Goal: Task Accomplishment & Management: Complete application form

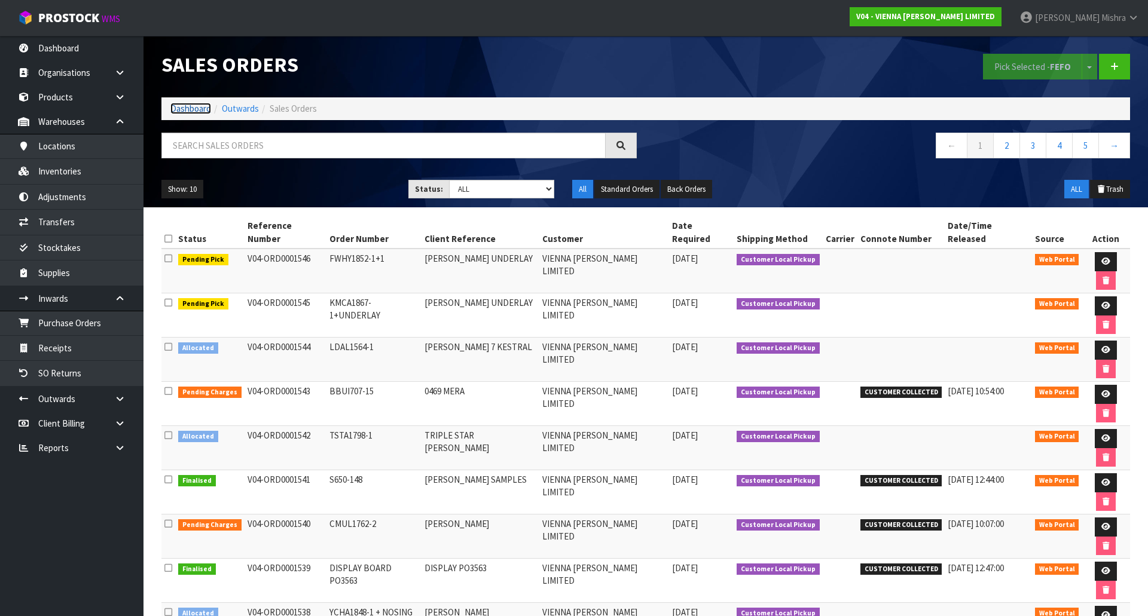
click at [189, 110] on link "Dashboard" at bounding box center [190, 108] width 41 height 11
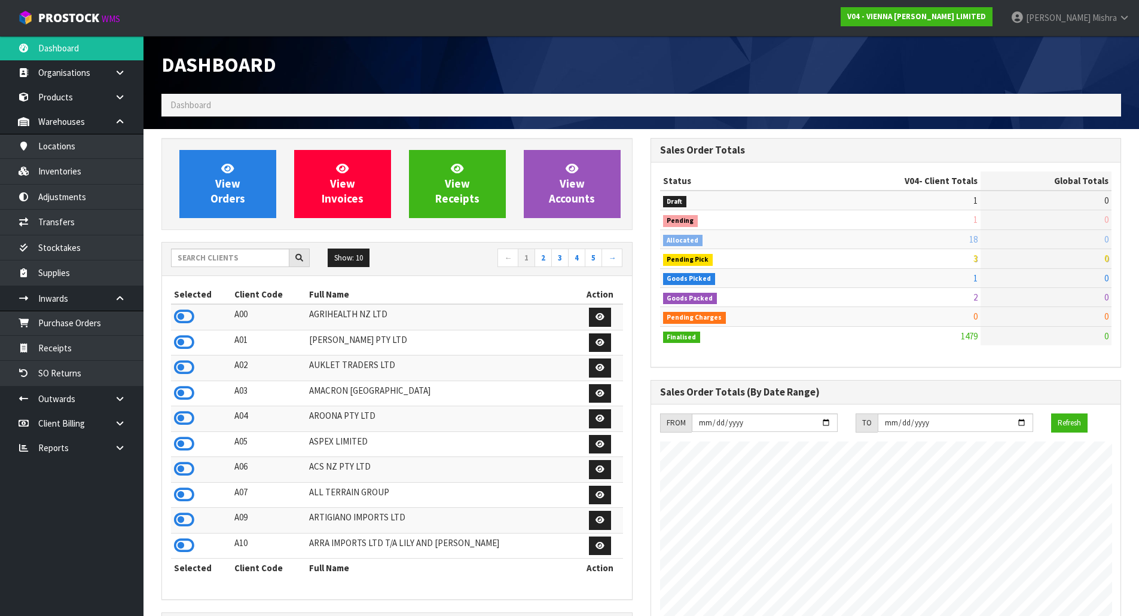
scroll to position [944, 488]
click at [252, 263] on input "text" at bounding box center [230, 258] width 118 height 19
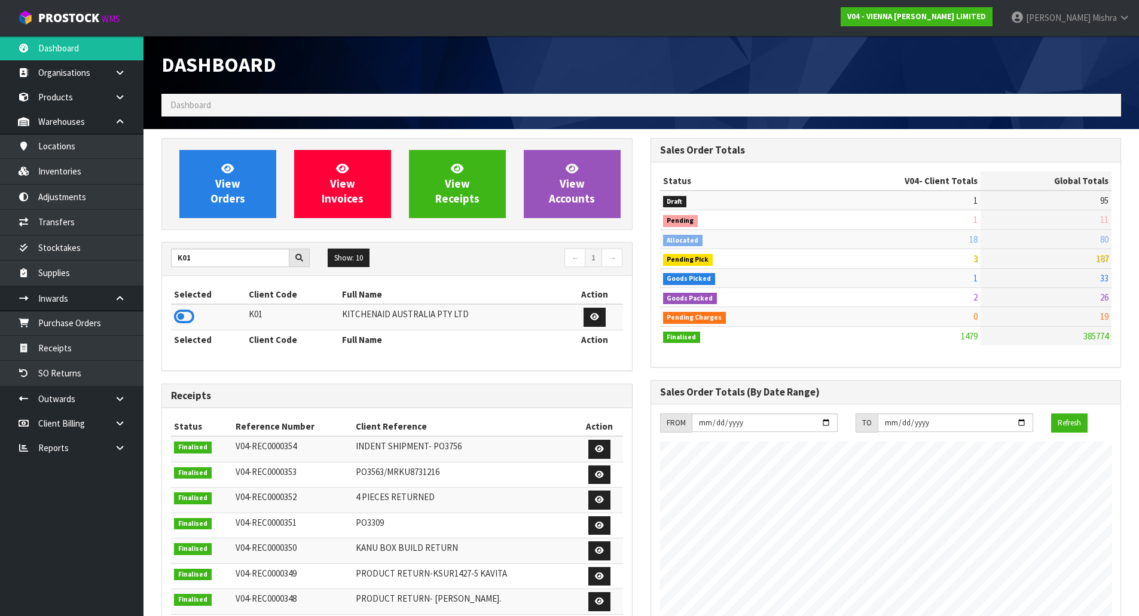
click at [194, 313] on td at bounding box center [208, 317] width 75 height 26
click at [185, 322] on icon at bounding box center [184, 317] width 20 height 18
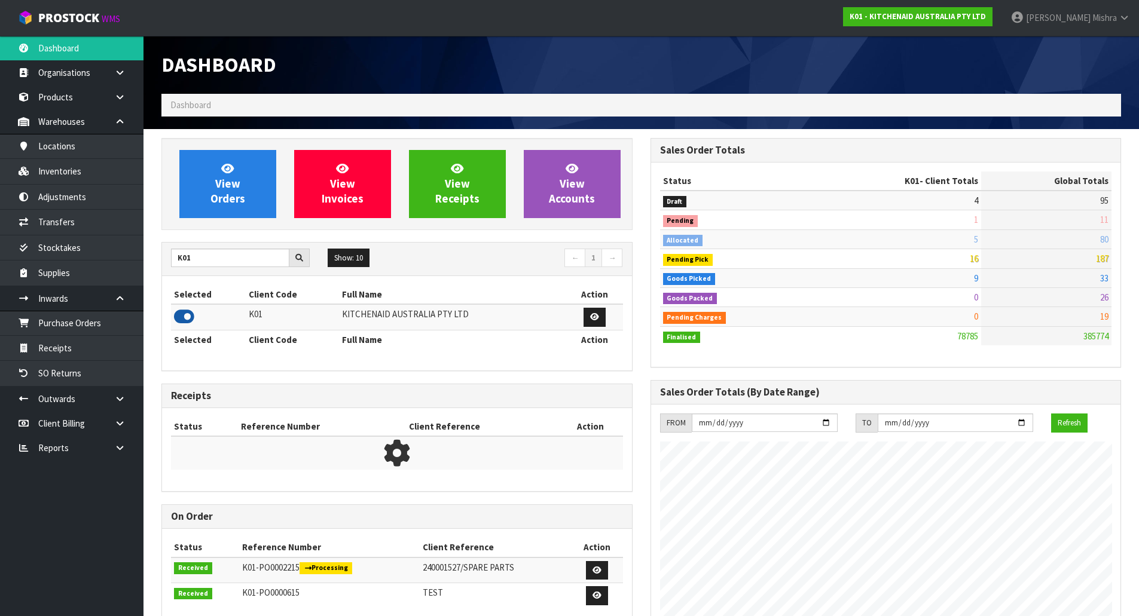
scroll to position [906, 488]
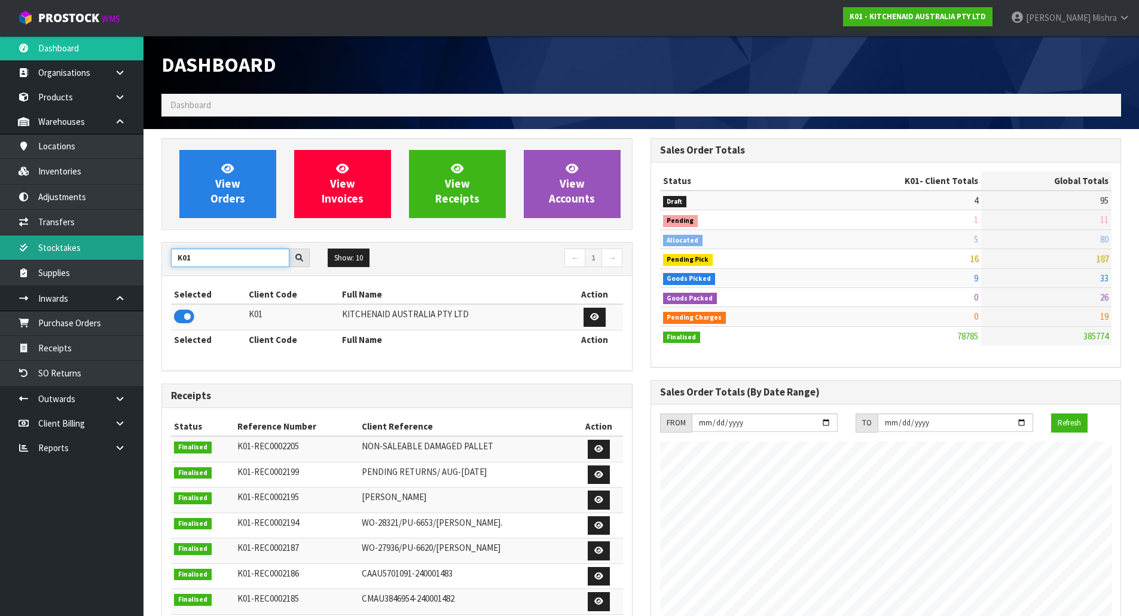
drag, startPoint x: 203, startPoint y: 258, endPoint x: 59, endPoint y: 259, distance: 143.5
click at [59, 259] on body "Toggle navigation ProStock WMS K01 - KITCHENAID AUSTRALIA PTY LTD [PERSON_NAME]…" at bounding box center [569, 308] width 1139 height 616
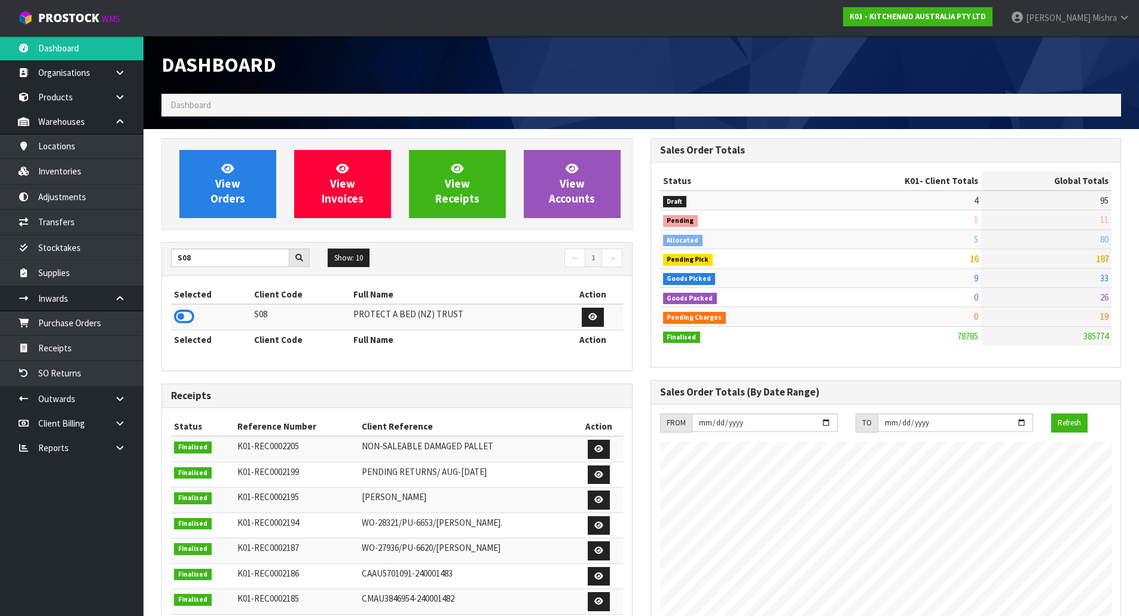
click at [186, 307] on td at bounding box center [211, 317] width 80 height 26
click at [182, 315] on icon at bounding box center [184, 317] width 20 height 18
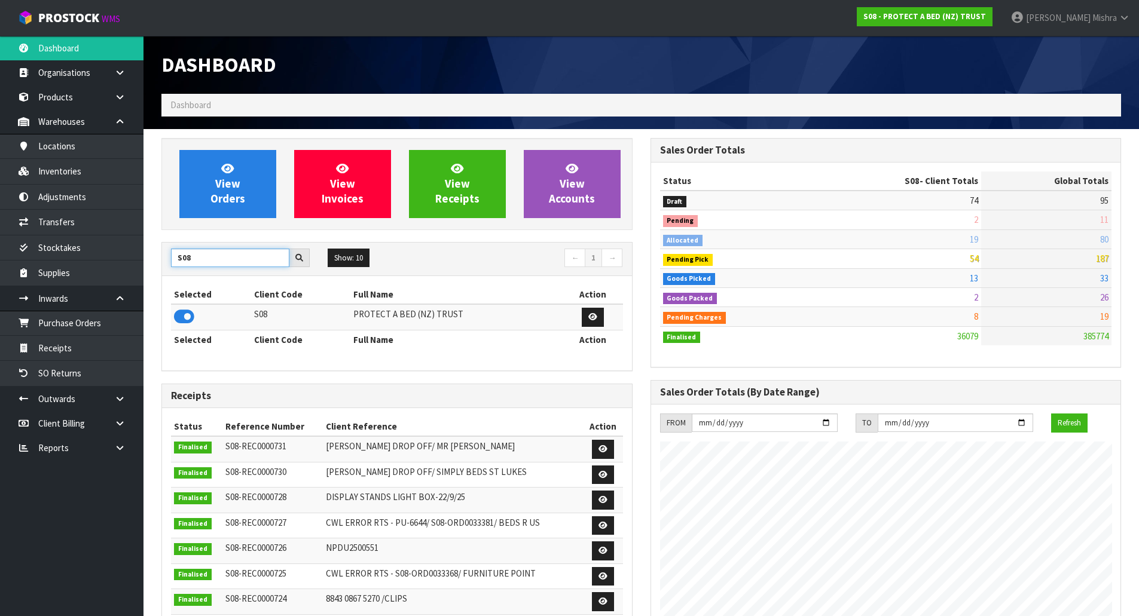
drag, startPoint x: 197, startPoint y: 261, endPoint x: 145, endPoint y: 262, distance: 52.6
click at [145, 262] on section "View Orders View Invoices View Receipts View Accounts S08 Show: 10 5 10 25 50 ←…" at bounding box center [640, 591] width 995 height 924
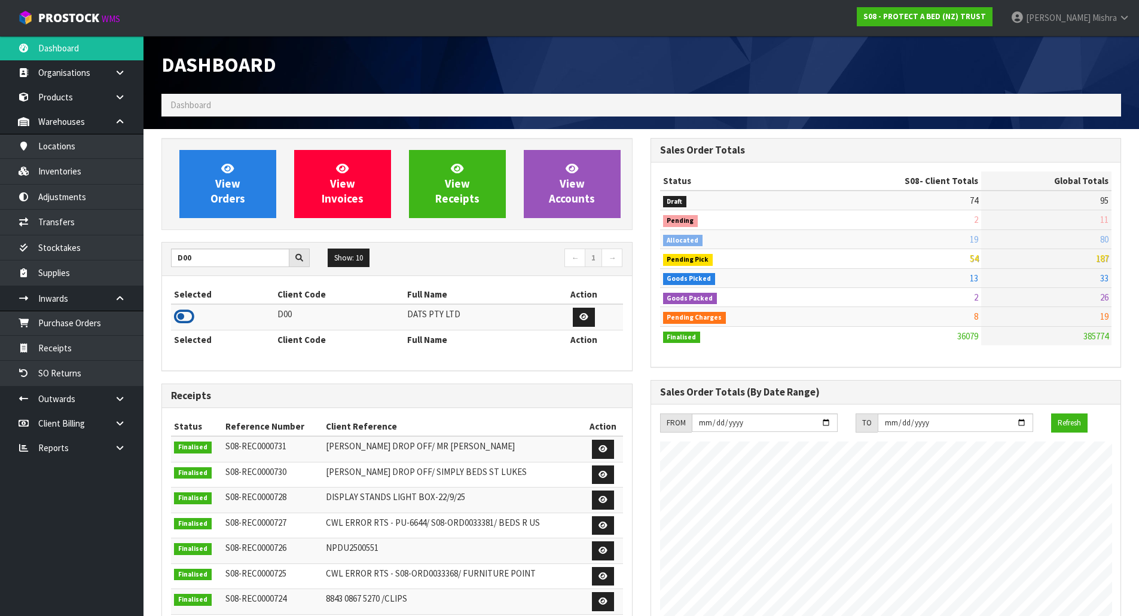
click at [185, 314] on icon at bounding box center [184, 317] width 20 height 18
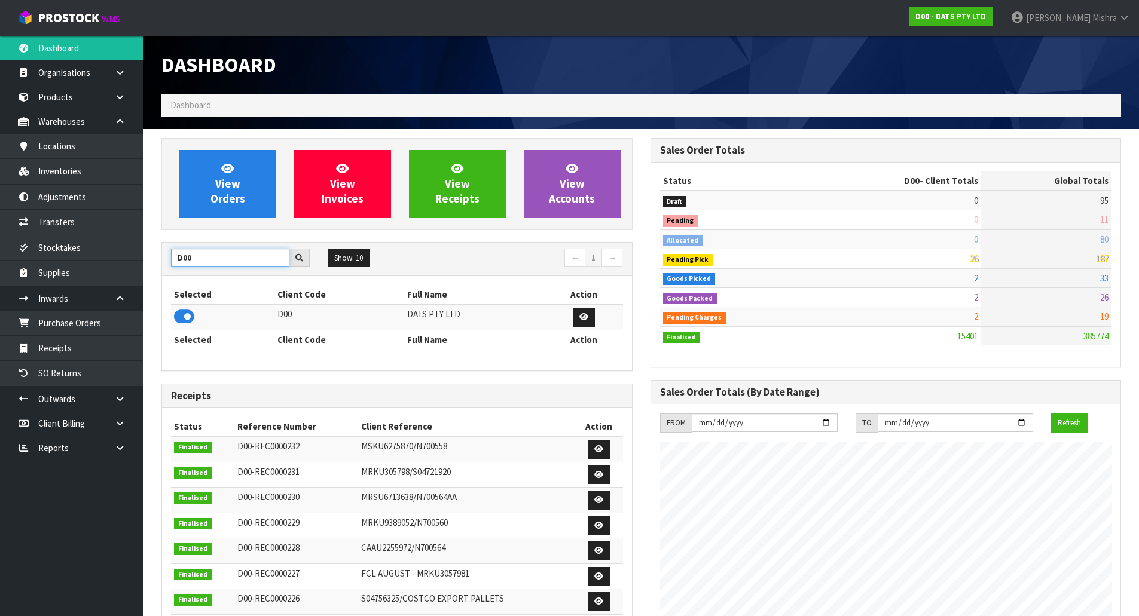
drag, startPoint x: 213, startPoint y: 259, endPoint x: 148, endPoint y: 265, distance: 66.0
click at [148, 265] on section "View Orders View Invoices View Receipts View Accounts D00 Show: 10 5 10 25 50 ←…" at bounding box center [640, 591] width 995 height 924
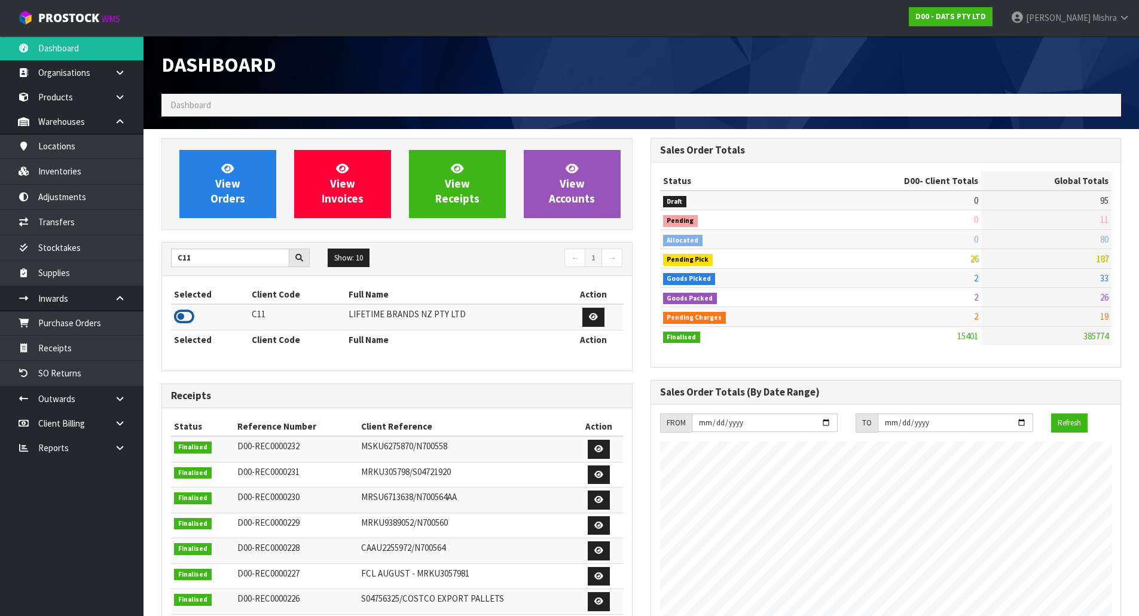
click at [184, 315] on icon at bounding box center [184, 317] width 20 height 18
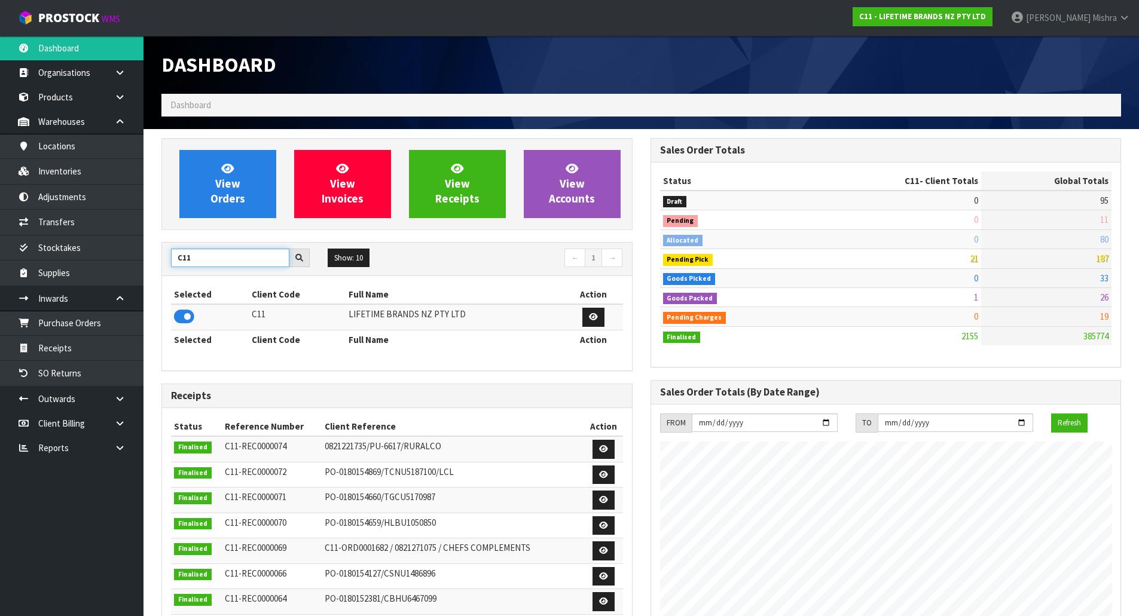
drag, startPoint x: 183, startPoint y: 263, endPoint x: -70, endPoint y: 264, distance: 252.8
click at [0, 264] on html "Toggle navigation ProStock WMS C11 - LIFETIME BRANDS NZ PTY LTD [PERSON_NAME] L…" at bounding box center [569, 308] width 1139 height 616
click at [178, 316] on icon at bounding box center [184, 317] width 20 height 18
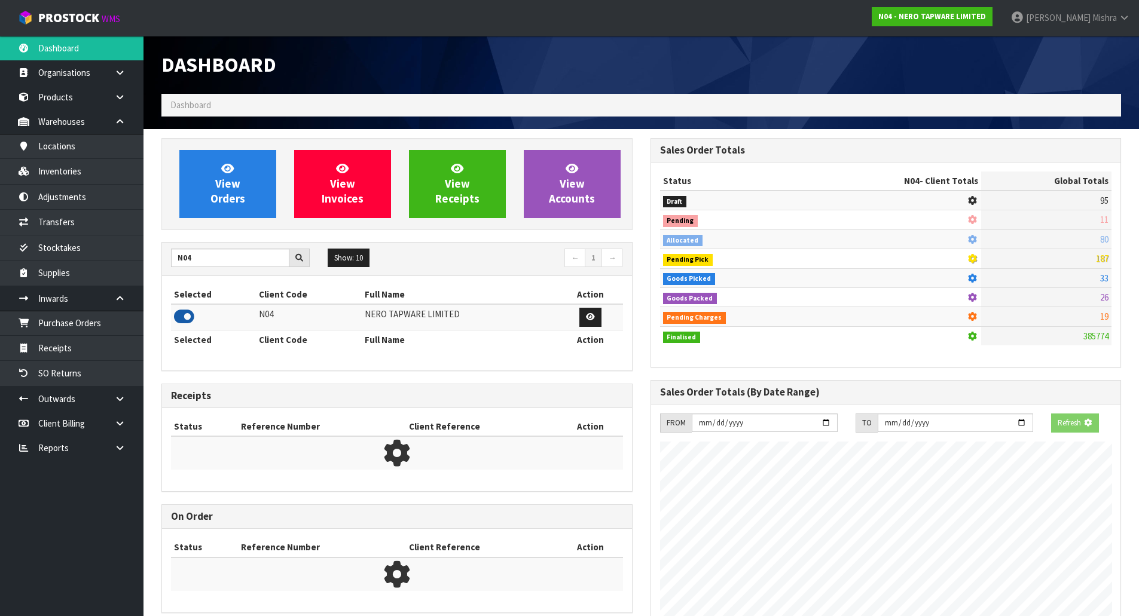
scroll to position [931, 488]
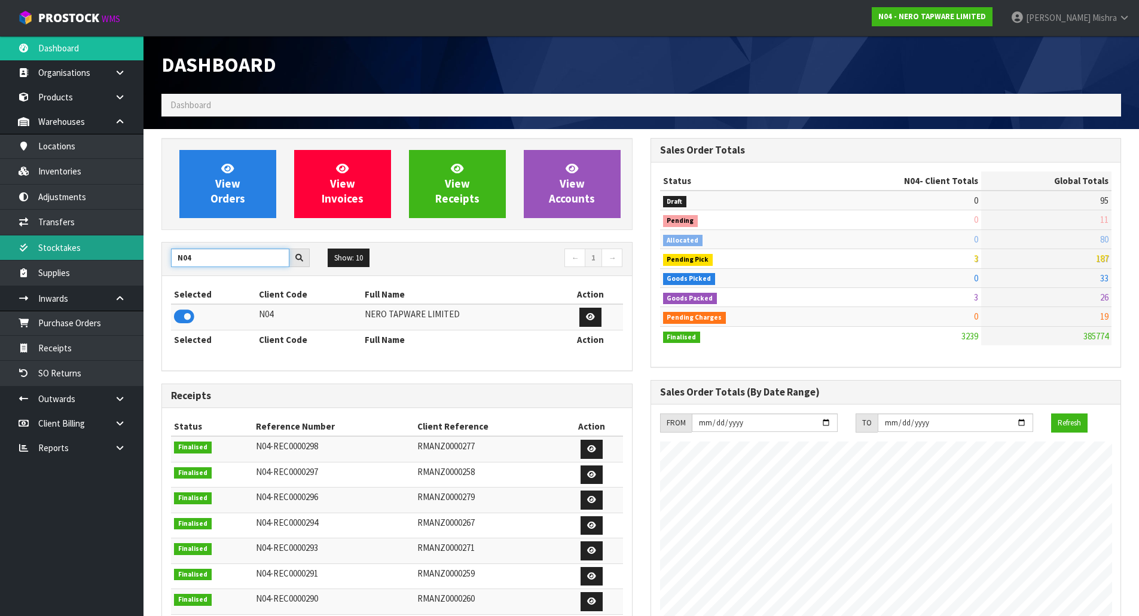
drag, startPoint x: 232, startPoint y: 261, endPoint x: 107, endPoint y: 251, distance: 125.3
click at [105, 254] on body "Toggle navigation ProStock WMS N04 - NERO TAPWARE LIMITED [PERSON_NAME] Logout …" at bounding box center [569, 308] width 1139 height 616
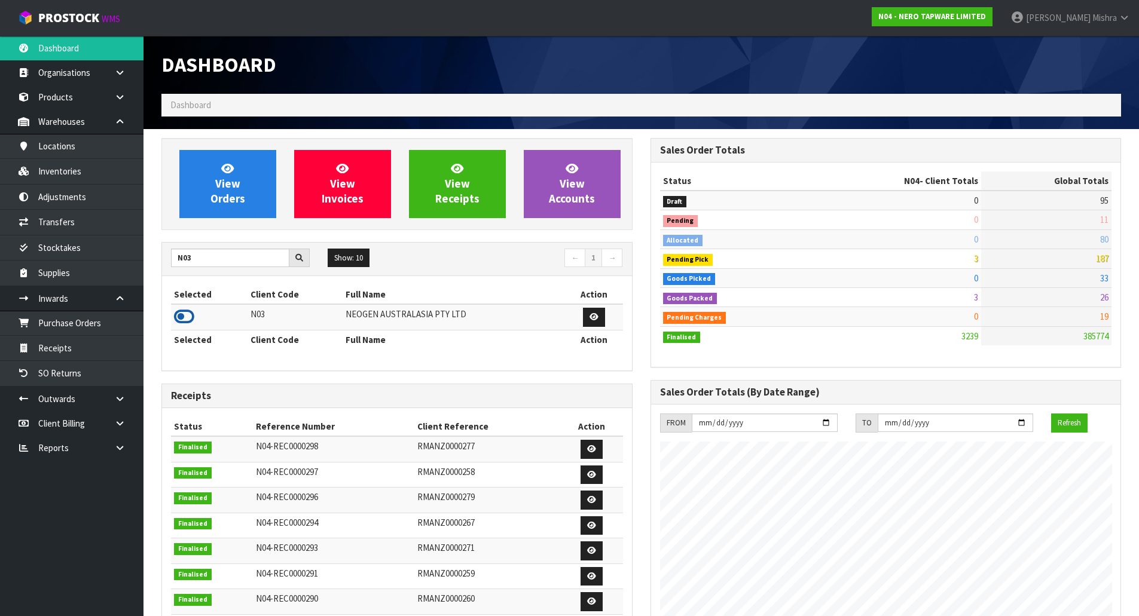
click at [188, 319] on icon at bounding box center [184, 317] width 20 height 18
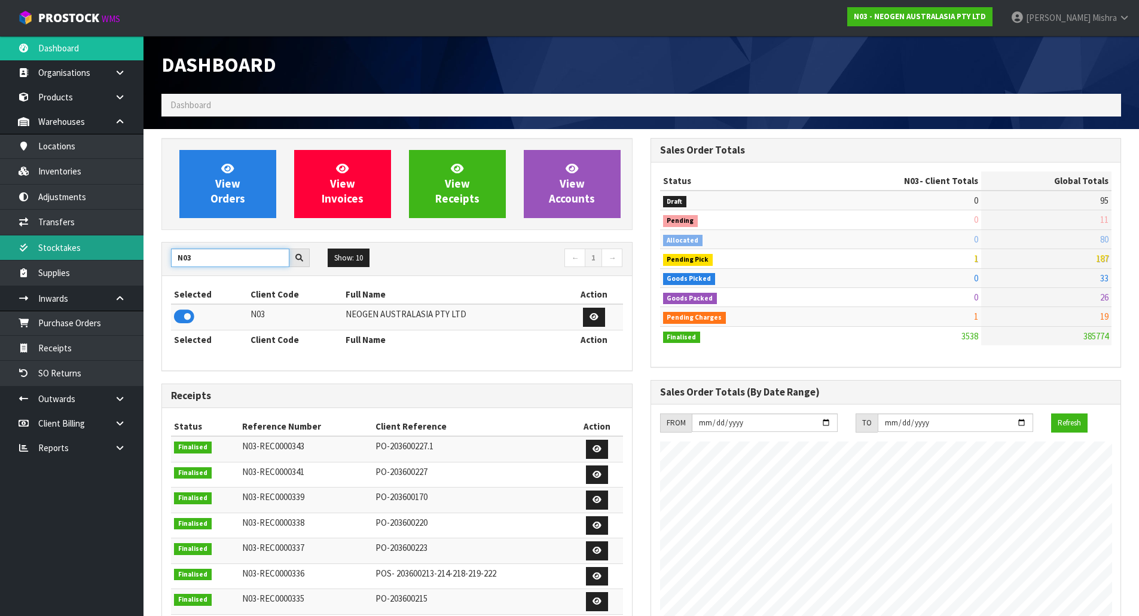
drag, startPoint x: 221, startPoint y: 262, endPoint x: 140, endPoint y: 252, distance: 82.0
click at [140, 252] on body "Toggle navigation ProStock WMS N03 - NEOGEN AUSTRALASIA PTY LTD [PERSON_NAME] L…" at bounding box center [569, 308] width 1139 height 616
click at [200, 258] on input "N03" at bounding box center [230, 258] width 118 height 19
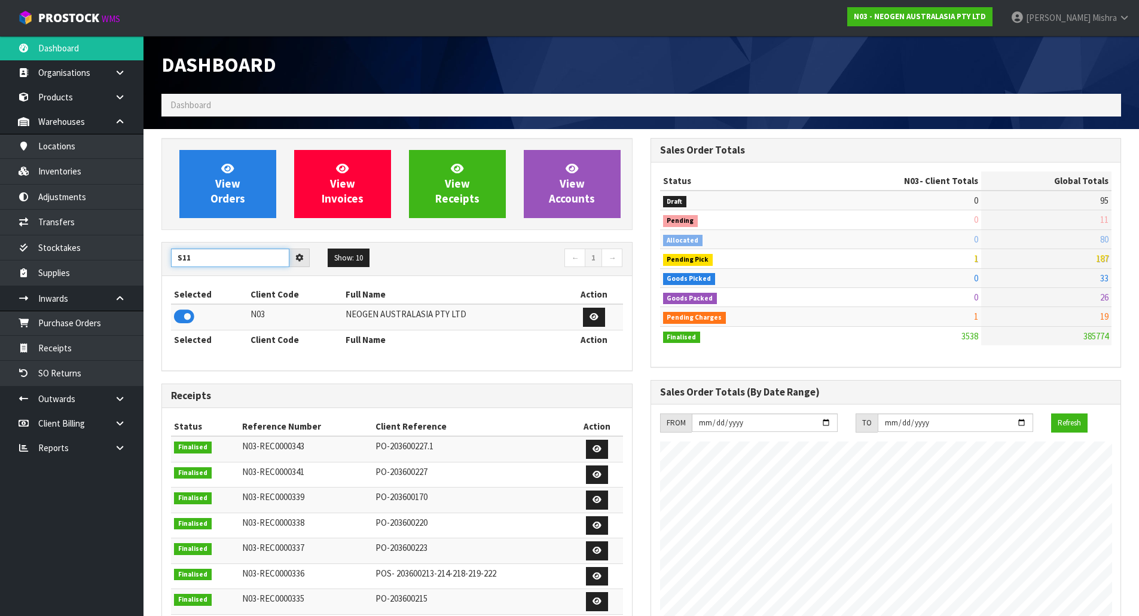
type input "S11"
click at [191, 321] on icon at bounding box center [184, 317] width 20 height 18
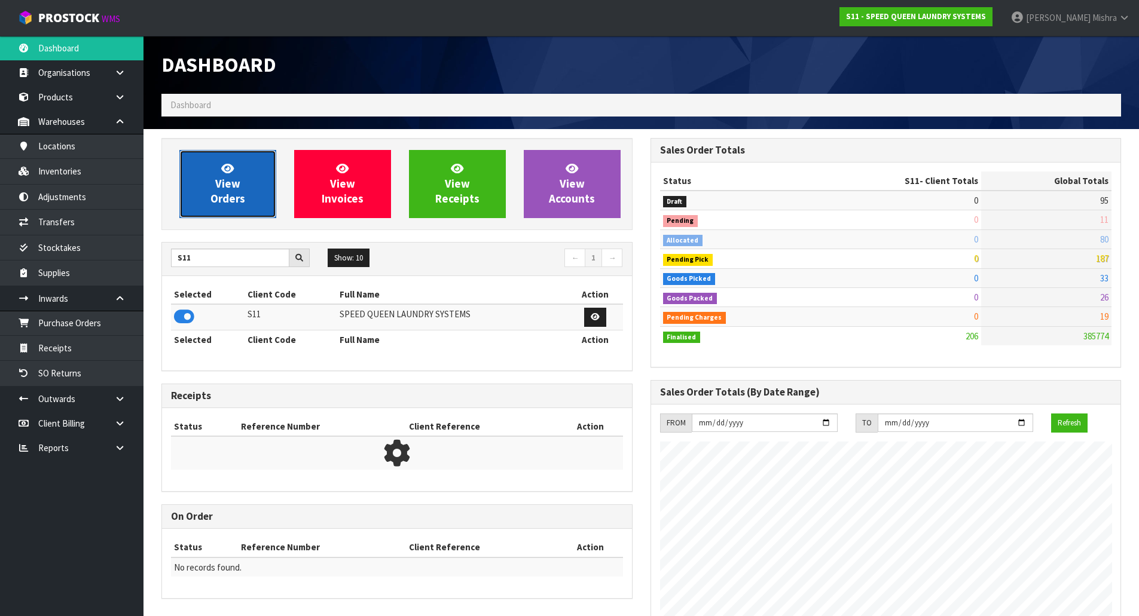
click at [244, 175] on link "View Orders" at bounding box center [227, 184] width 97 height 68
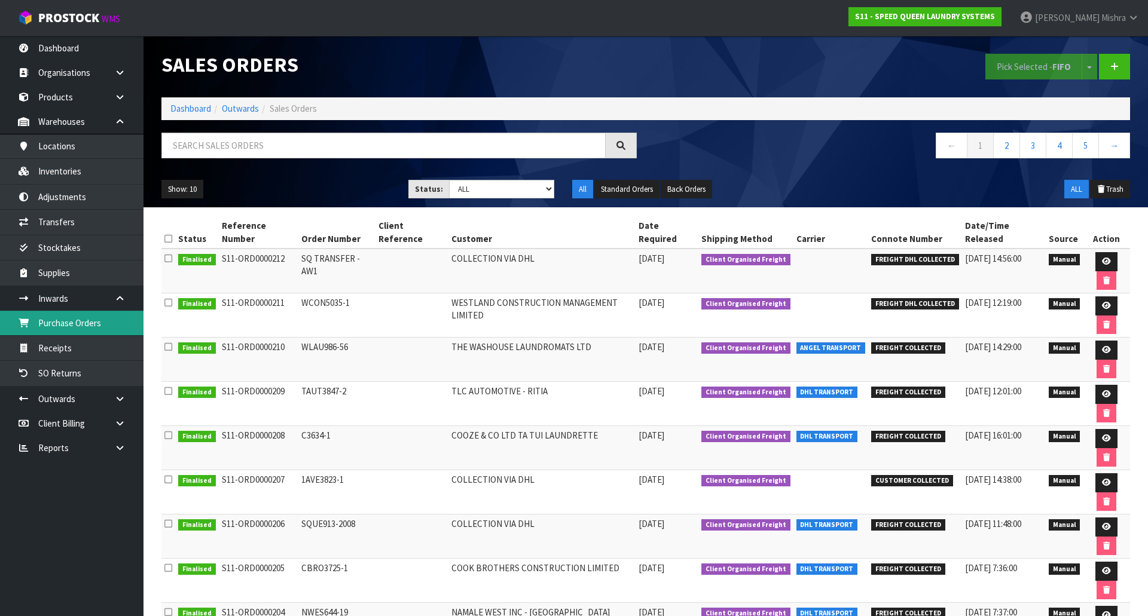
click at [75, 330] on link "Purchase Orders" at bounding box center [71, 323] width 143 height 25
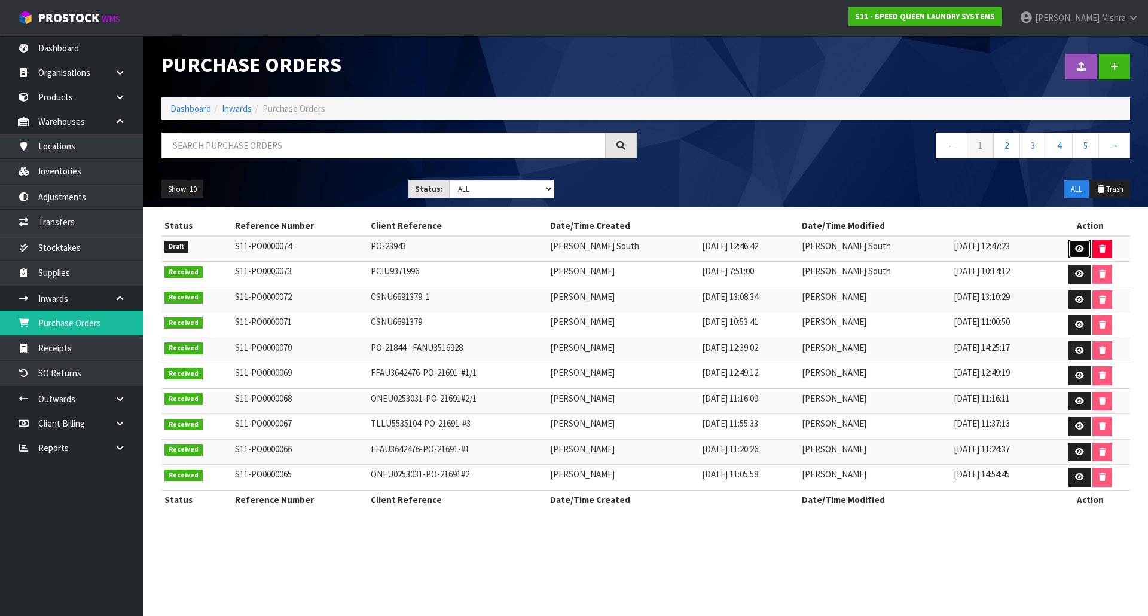
click at [1074, 241] on link at bounding box center [1079, 249] width 22 height 19
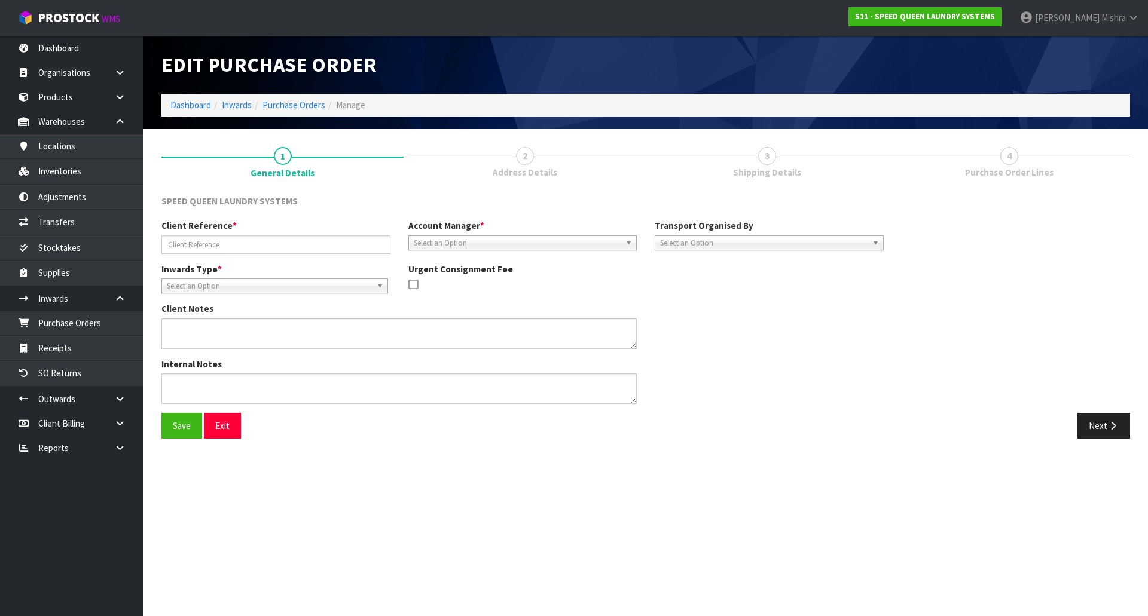
type input "PO-23943"
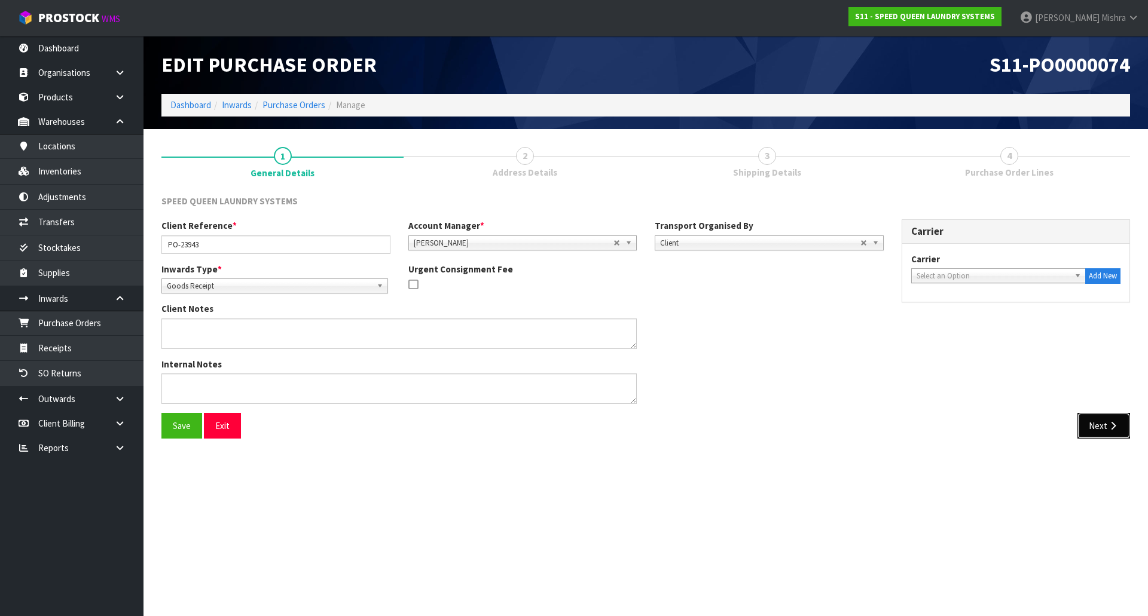
click at [1097, 426] on button "Next" at bounding box center [1103, 426] width 53 height 26
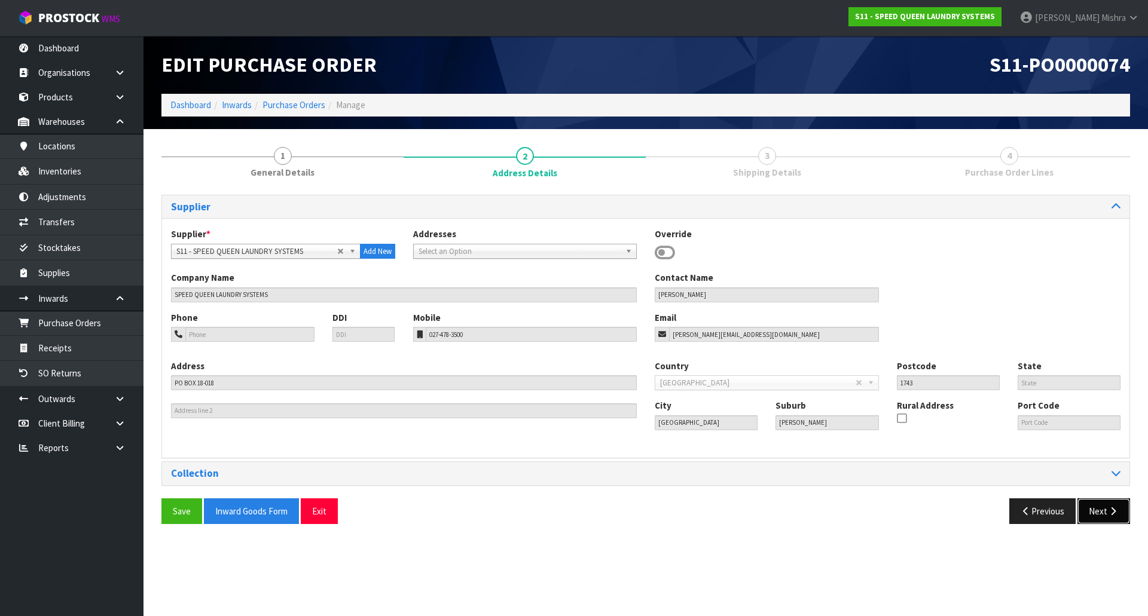
click at [1097, 509] on button "Next" at bounding box center [1103, 512] width 53 height 26
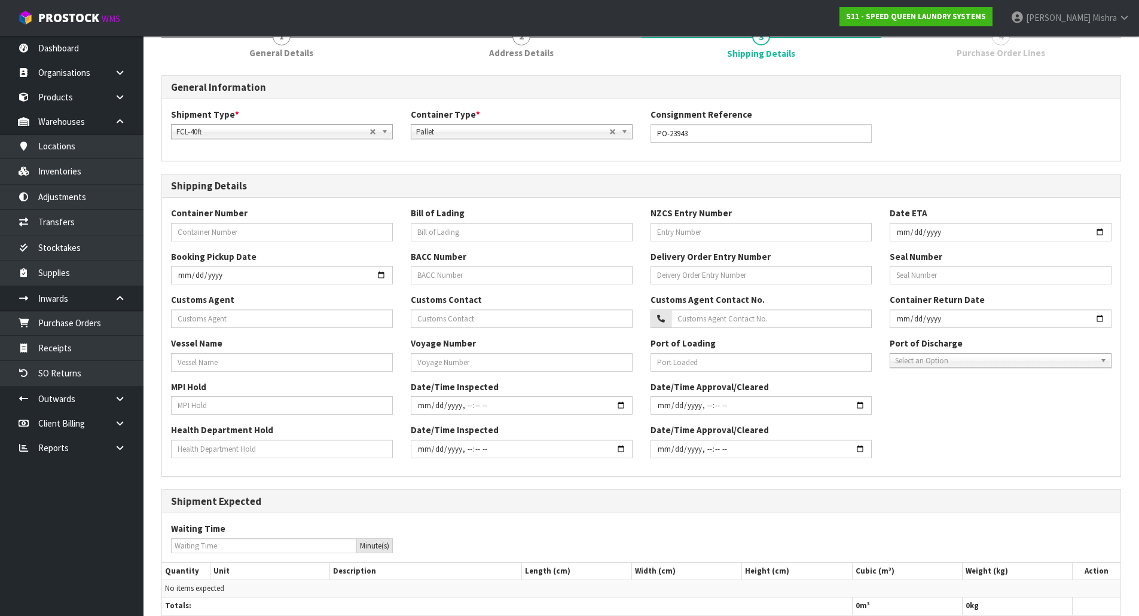
scroll to position [202, 0]
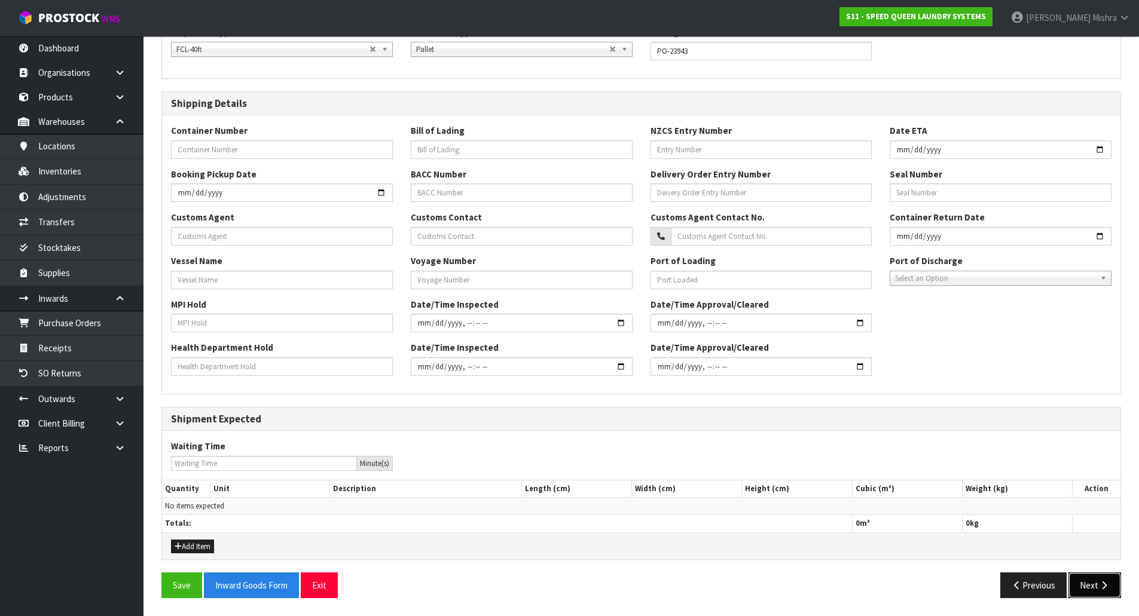
click at [1100, 585] on icon "button" at bounding box center [1103, 585] width 11 height 9
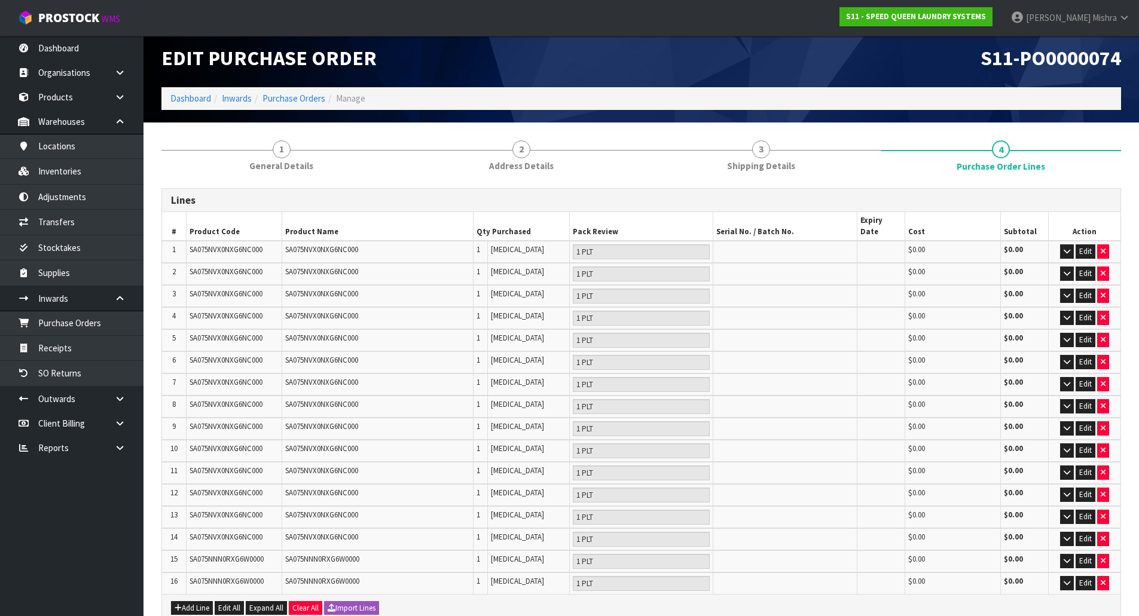
scroll to position [0, 0]
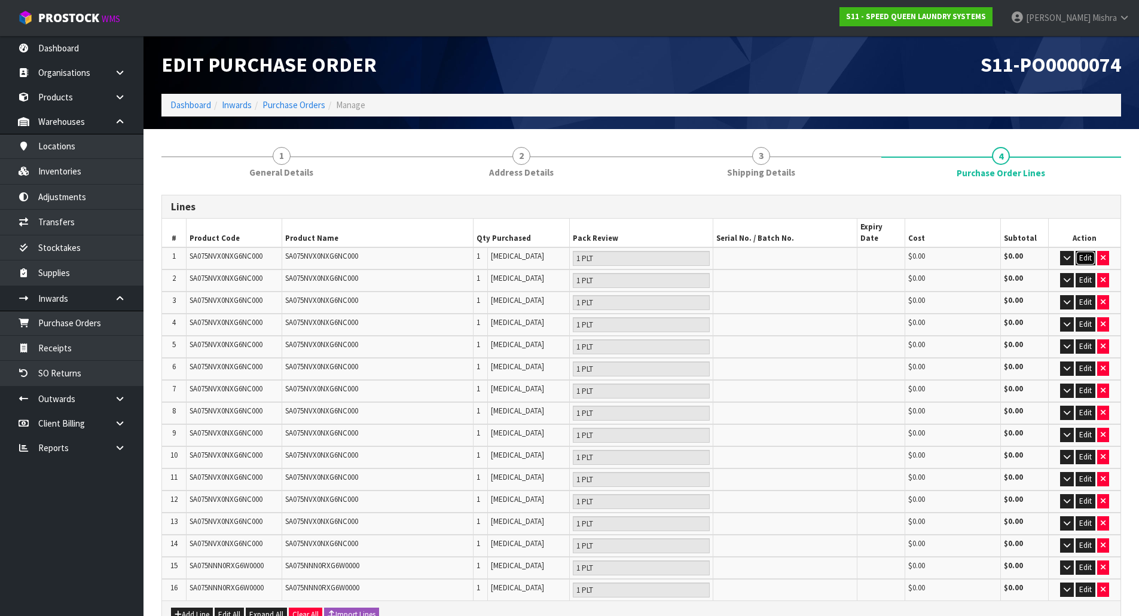
click at [1087, 251] on button "Edit" at bounding box center [1085, 258] width 20 height 14
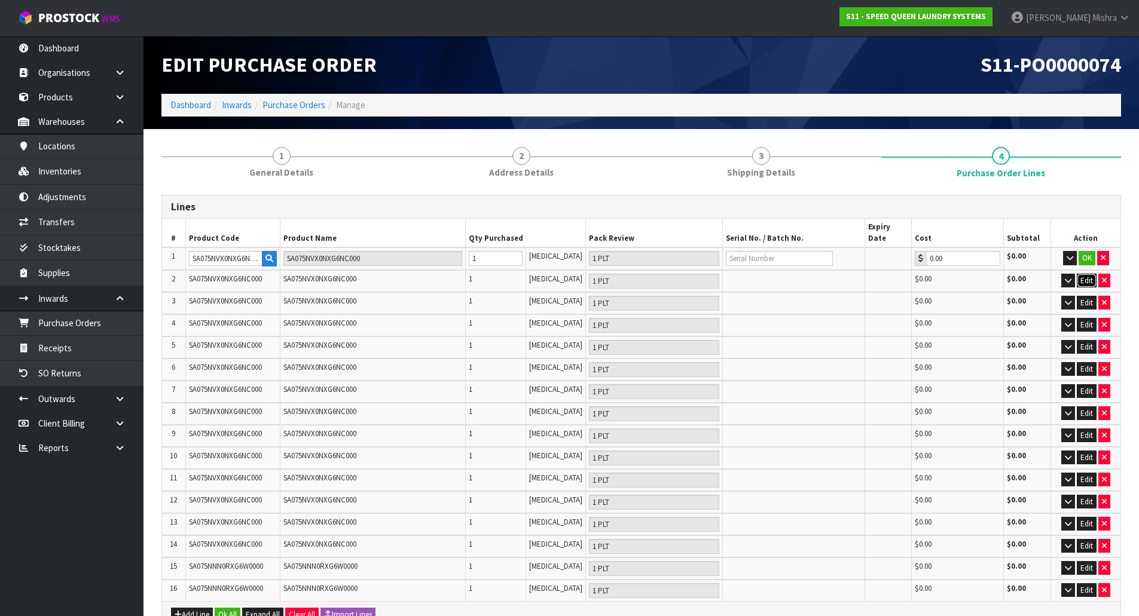
click at [1088, 274] on button "Edit" at bounding box center [1087, 281] width 20 height 14
click at [1089, 296] on button "Edit" at bounding box center [1087, 303] width 20 height 14
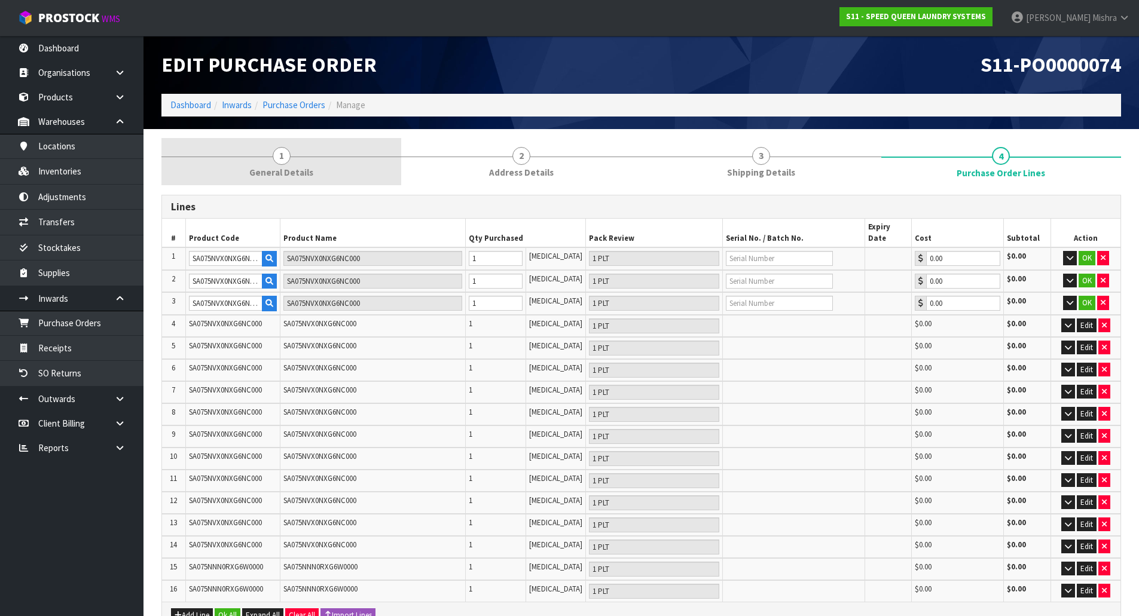
click at [317, 163] on link "1 General Details" at bounding box center [281, 161] width 240 height 47
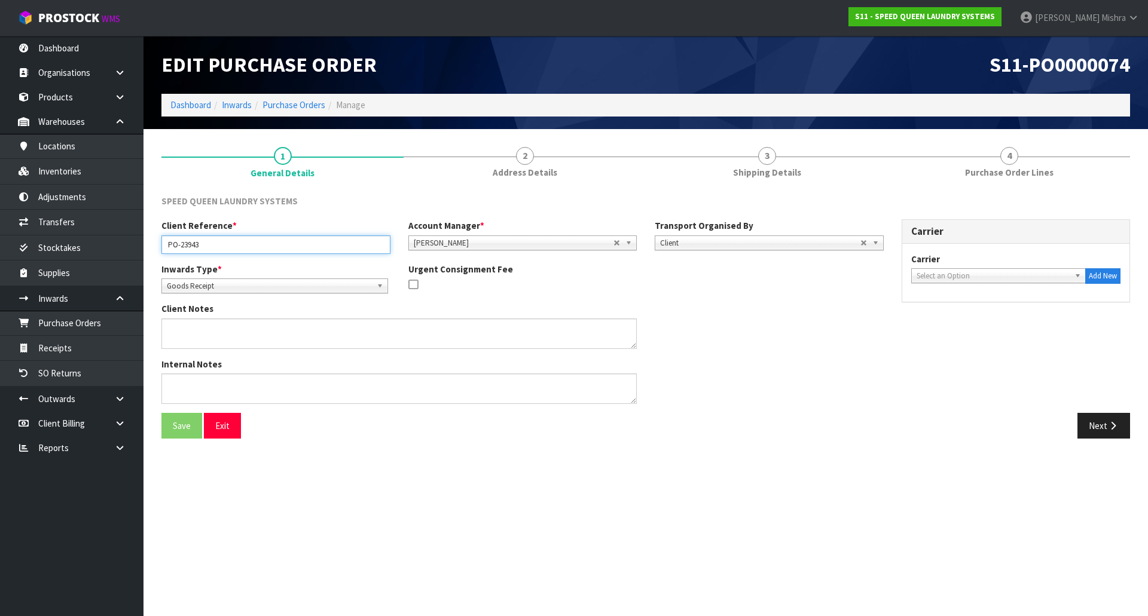
click at [239, 241] on input "PO-23943" at bounding box center [275, 245] width 229 height 19
paste input "(6002119388)"
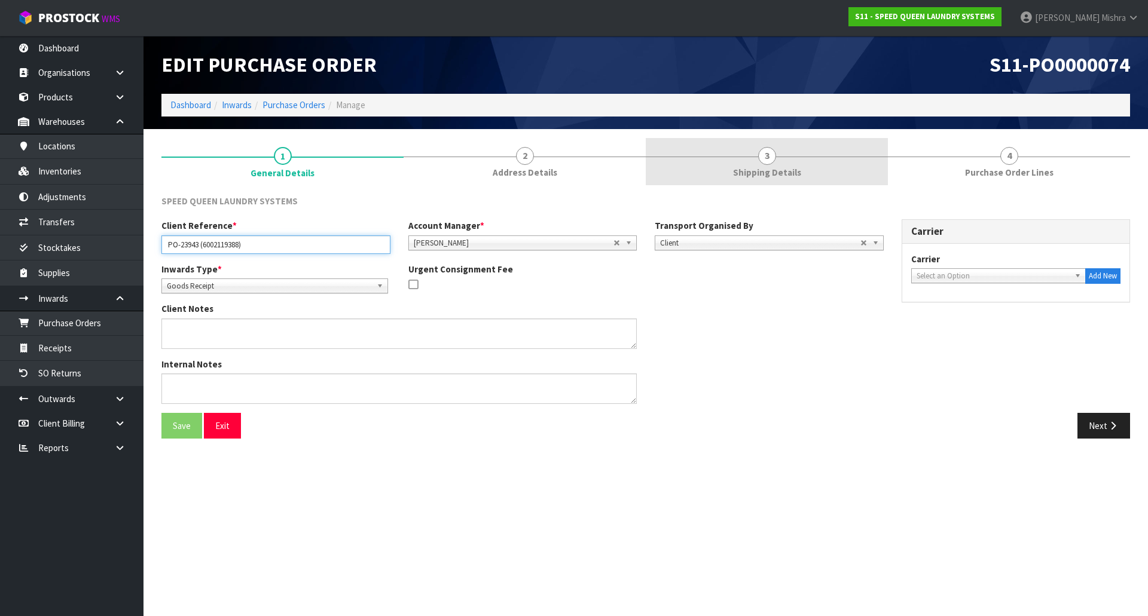
type input "PO-23943 (6002119388)"
click at [867, 181] on link "3 Shipping Details" at bounding box center [767, 161] width 242 height 47
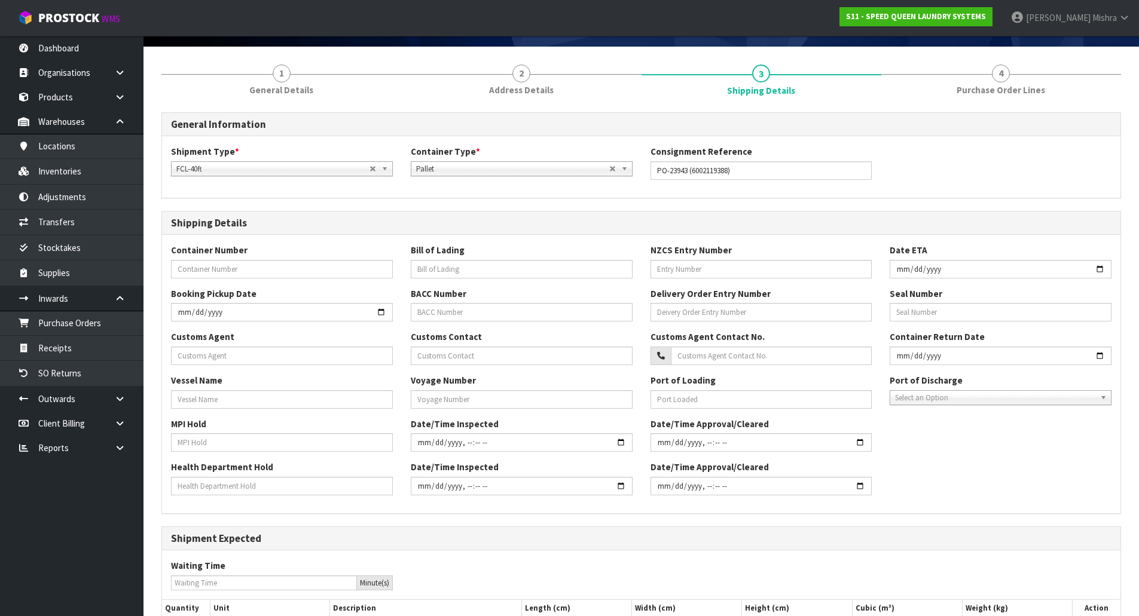
scroll to position [202, 0]
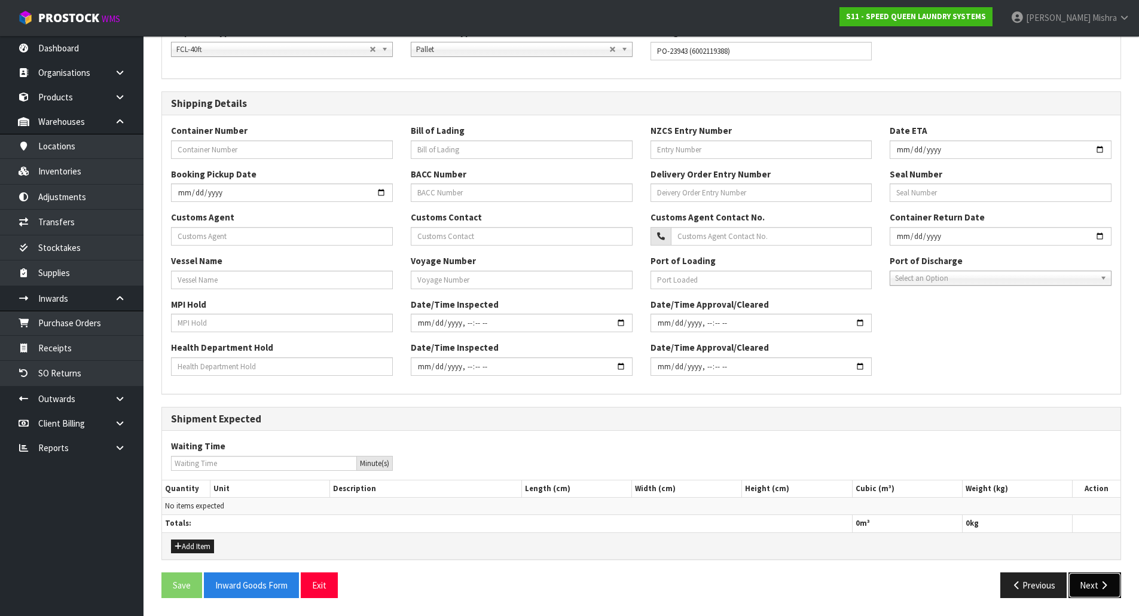
click at [1108, 587] on icon "button" at bounding box center [1103, 585] width 11 height 9
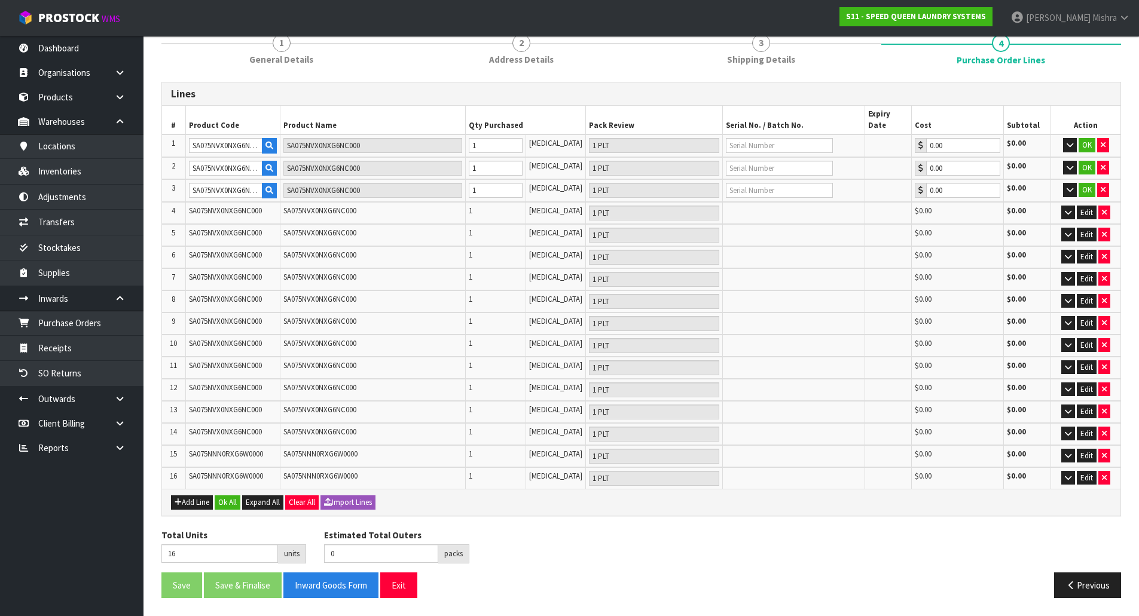
scroll to position [0, 0]
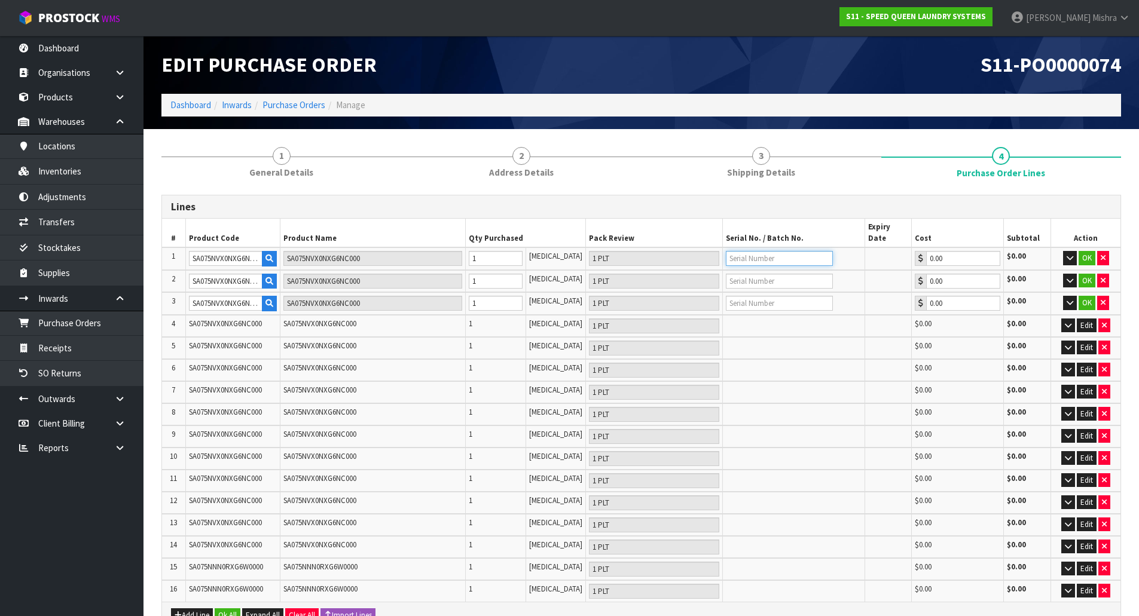
click at [768, 251] on input "text" at bounding box center [779, 258] width 107 height 15
click at [1085, 251] on button "OK" at bounding box center [1086, 258] width 17 height 14
click at [1084, 273] on button "OK" at bounding box center [1086, 280] width 17 height 14
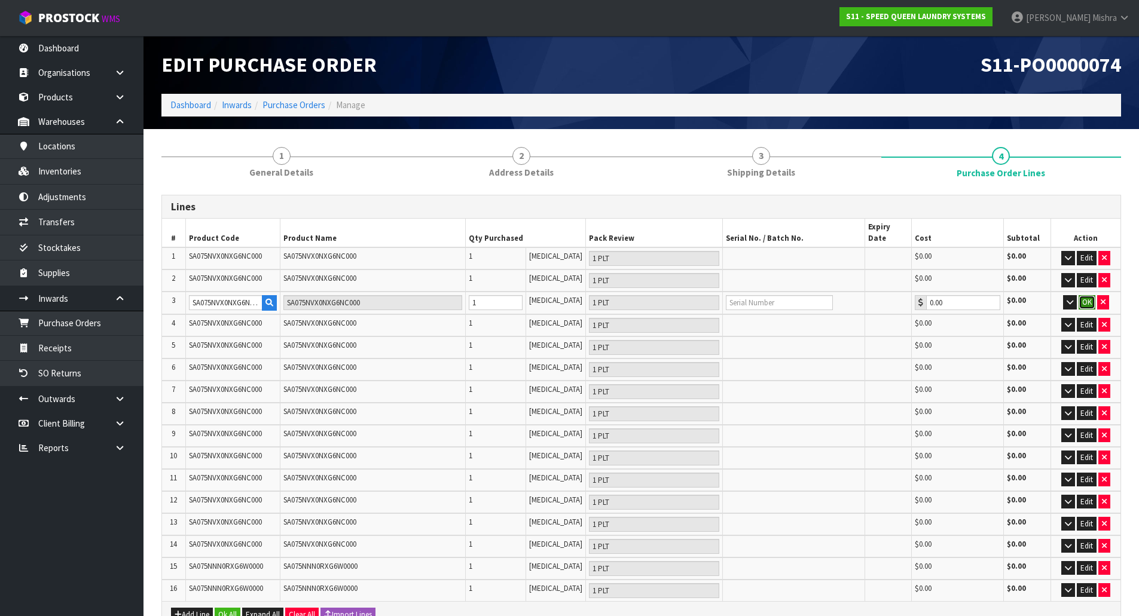
click at [1088, 295] on button "OK" at bounding box center [1086, 302] width 17 height 14
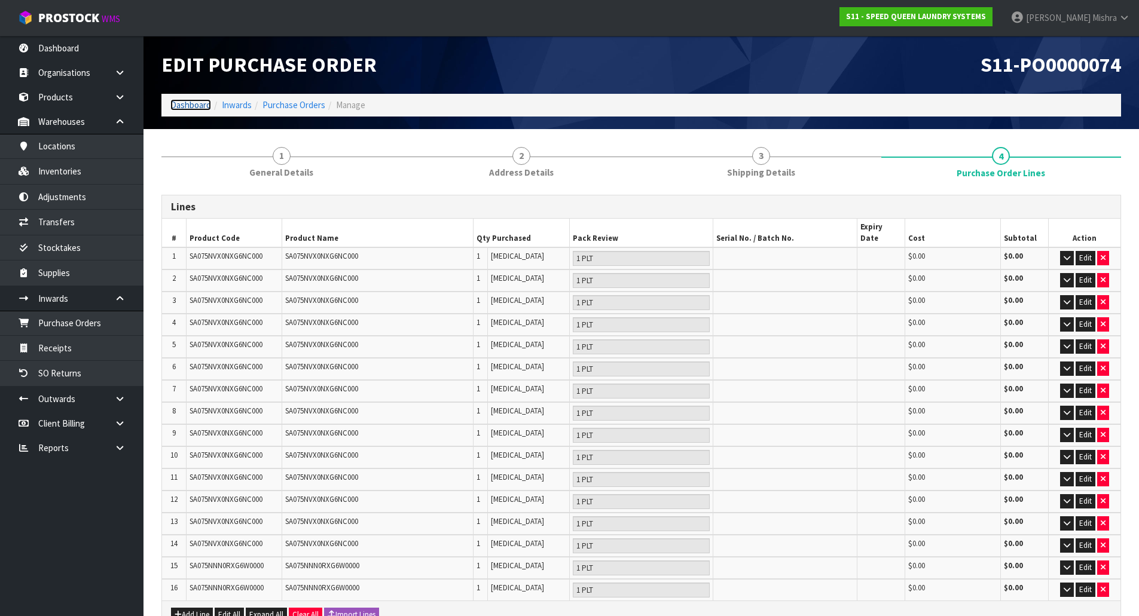
click at [181, 99] on link "Dashboard" at bounding box center [190, 104] width 41 height 11
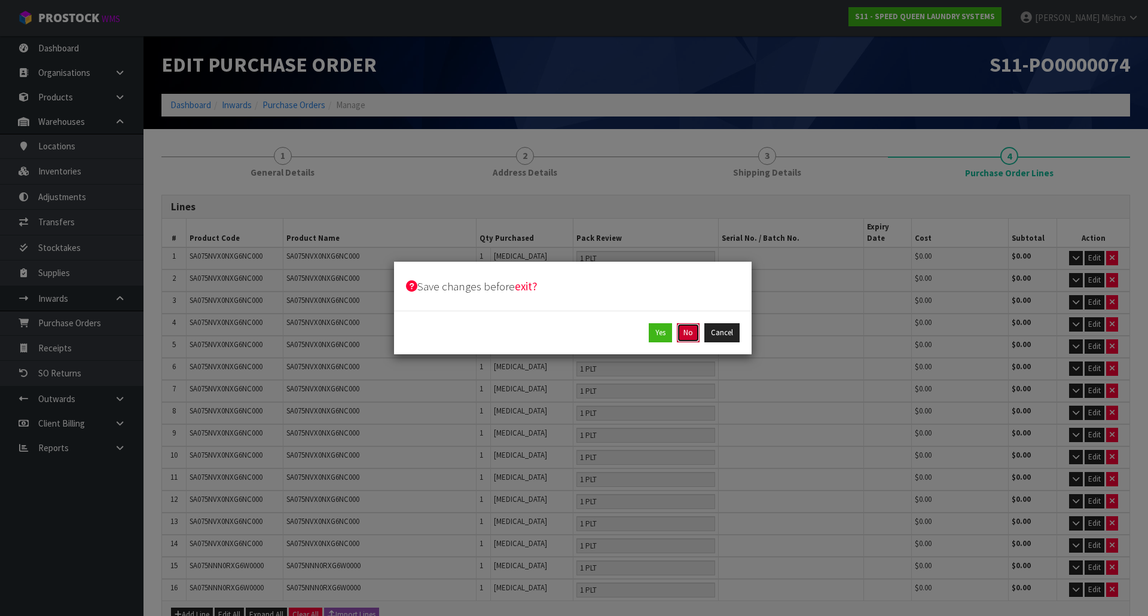
click at [683, 333] on button "No" at bounding box center [688, 332] width 23 height 19
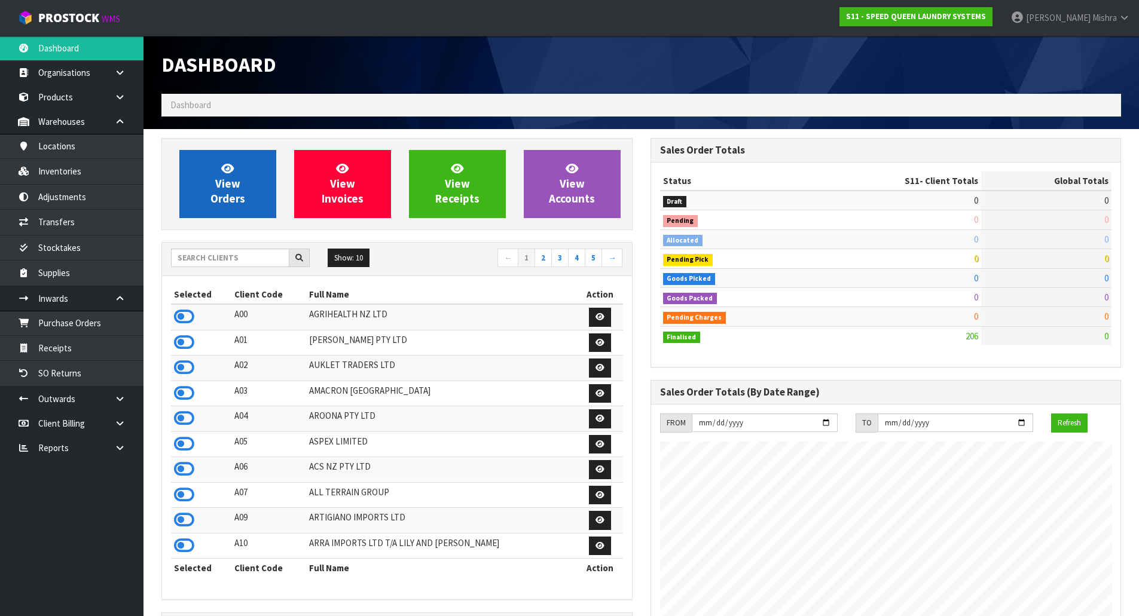
scroll to position [731, 488]
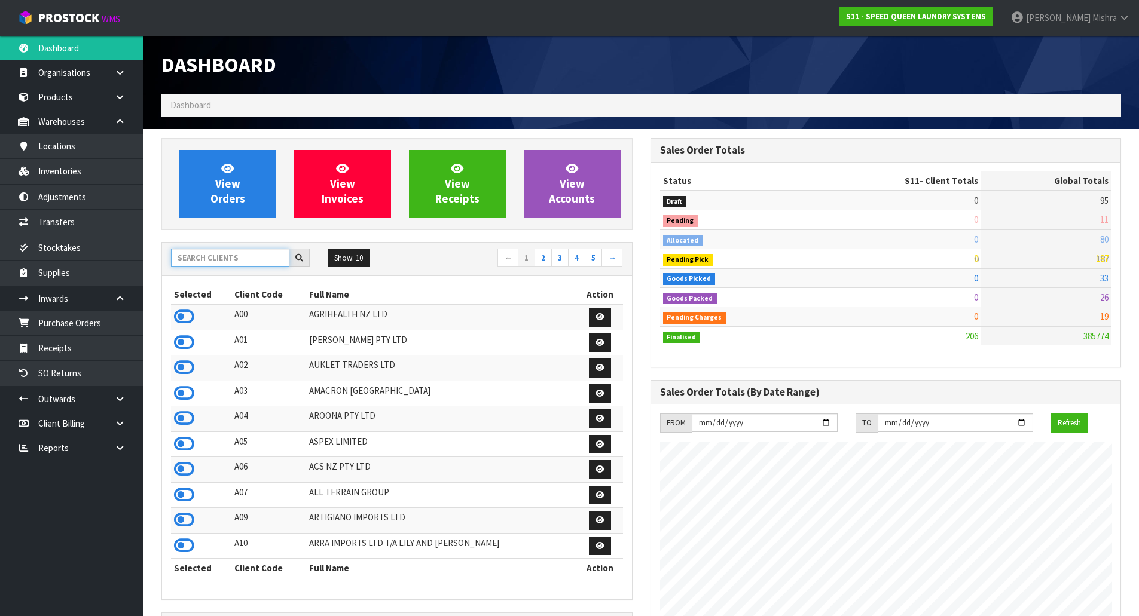
click at [276, 255] on input "text" at bounding box center [230, 258] width 118 height 19
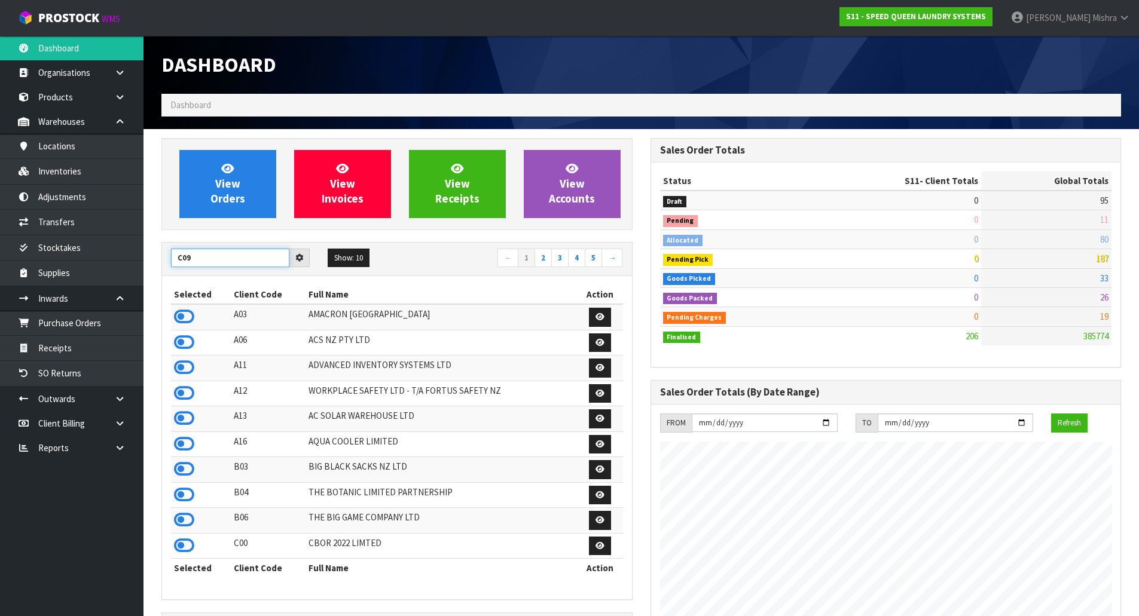
type input "C09"
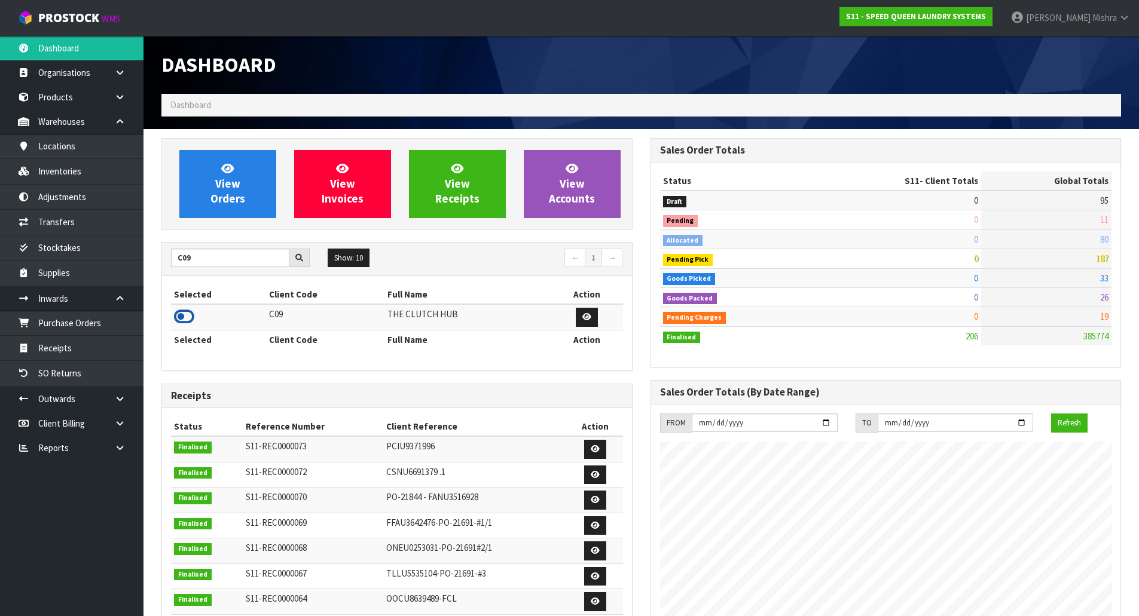
click at [179, 321] on icon at bounding box center [184, 317] width 20 height 18
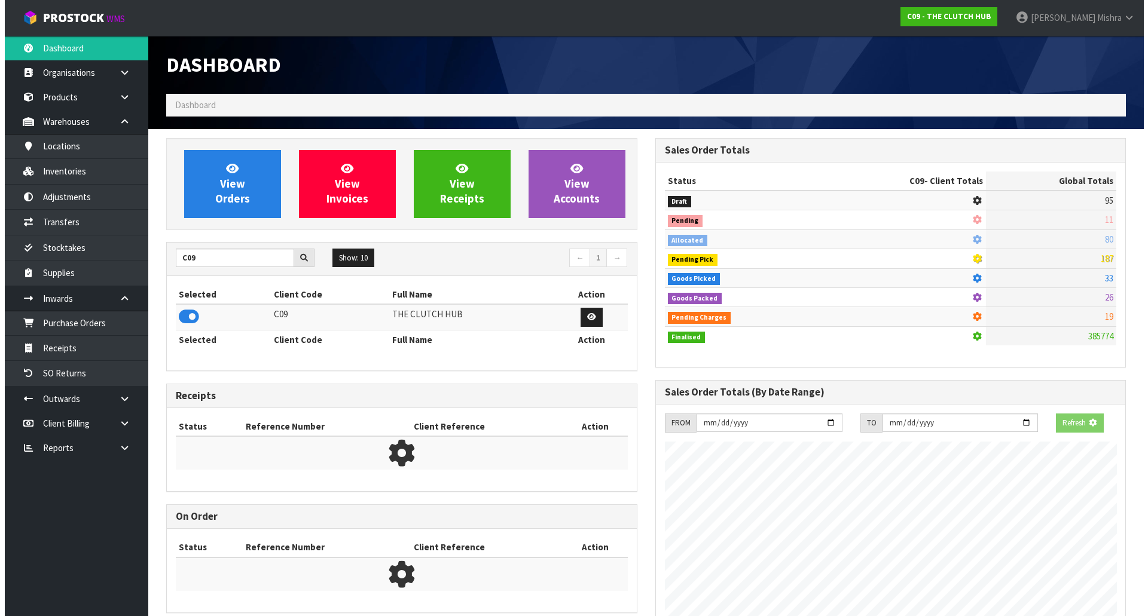
scroll to position [828, 488]
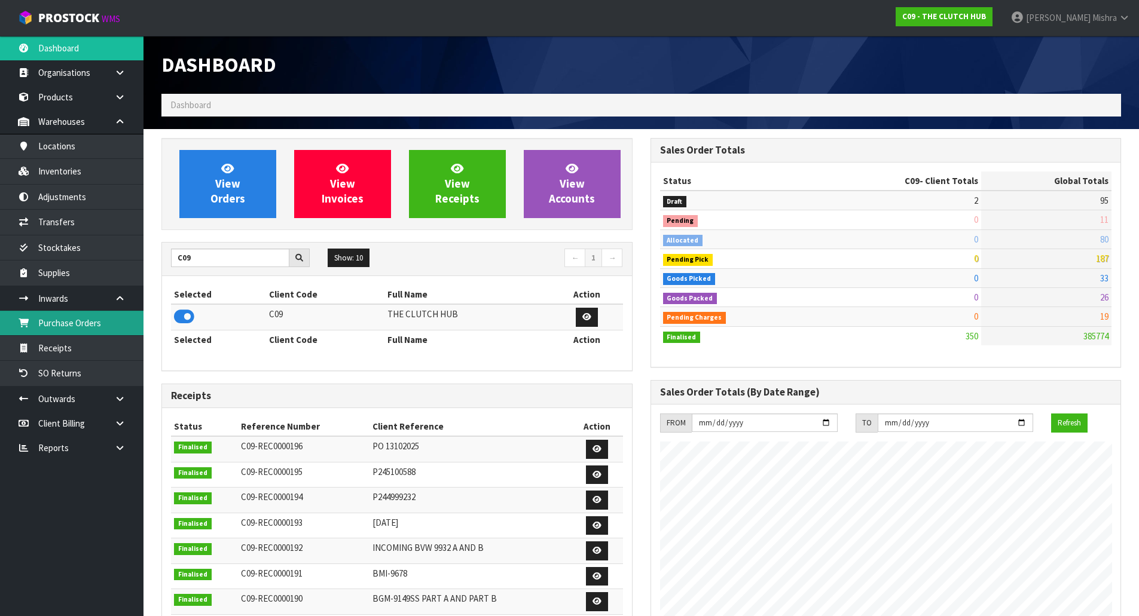
click at [88, 332] on link "Purchase Orders" at bounding box center [71, 323] width 143 height 25
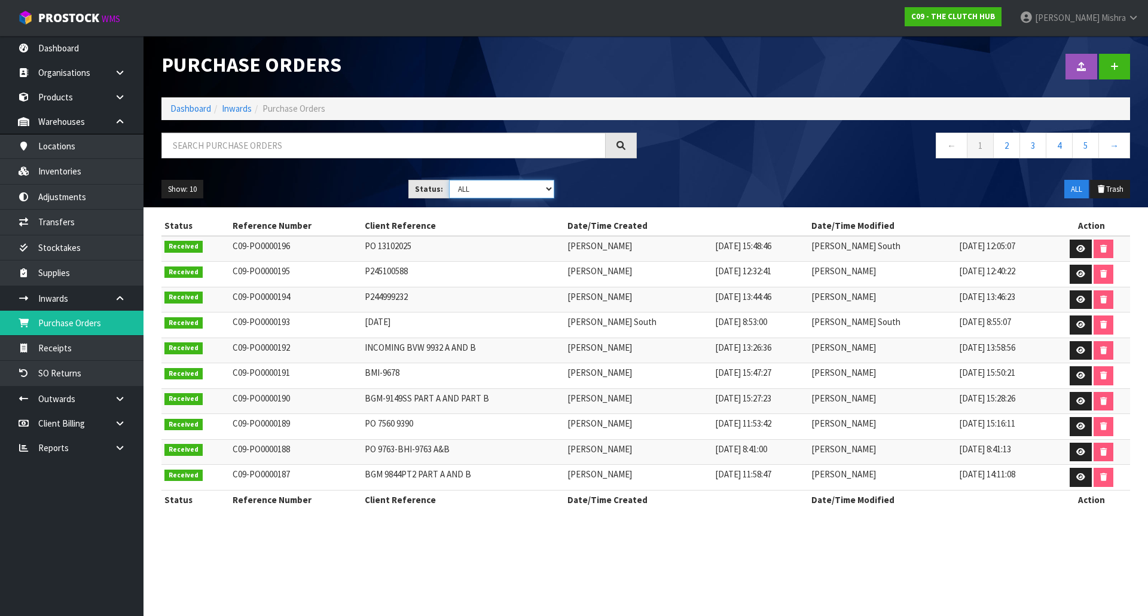
click at [467, 191] on select "Draft Pending Received Cancelled ALL" at bounding box center [502, 189] width 106 height 19
select select "string:0"
click at [449, 180] on select "Draft Pending Received Cancelled ALL" at bounding box center [502, 189] width 106 height 19
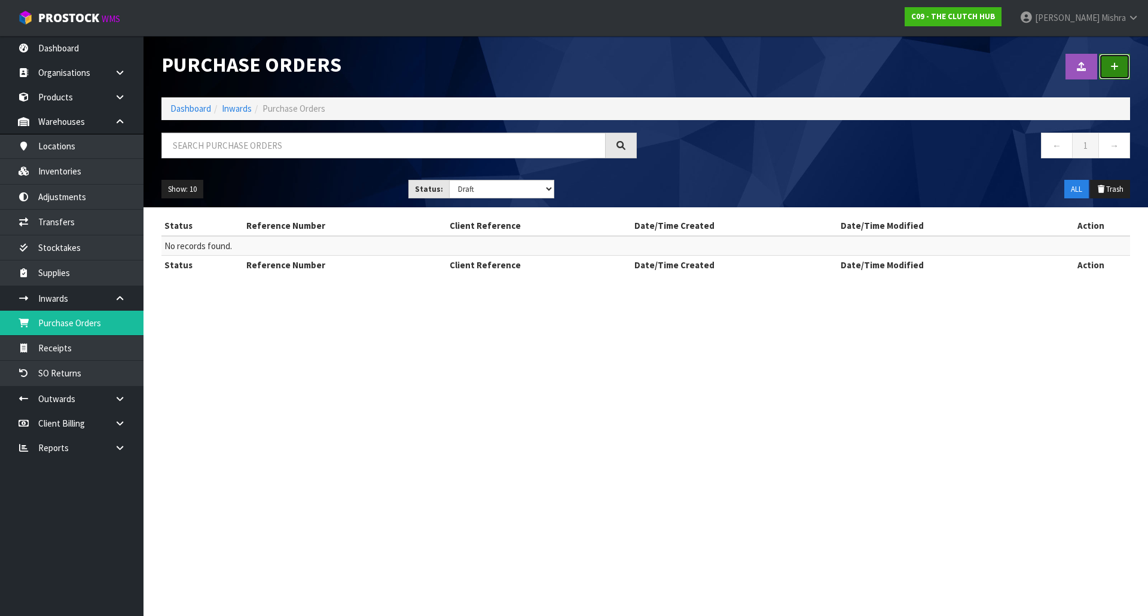
click at [1124, 70] on link at bounding box center [1114, 67] width 31 height 26
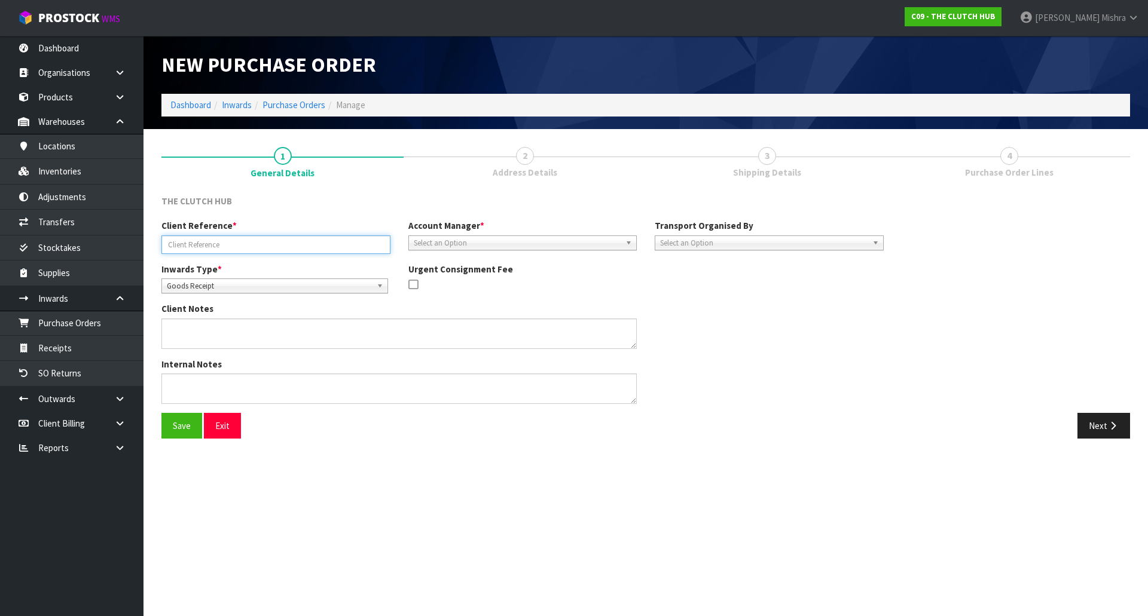
click at [313, 239] on input "text" at bounding box center [275, 245] width 229 height 19
paste input "PO NUMBER [DATE]"
type input "PO NUMBER [DATE]"
click at [519, 238] on span "Select an Option" at bounding box center [517, 243] width 207 height 14
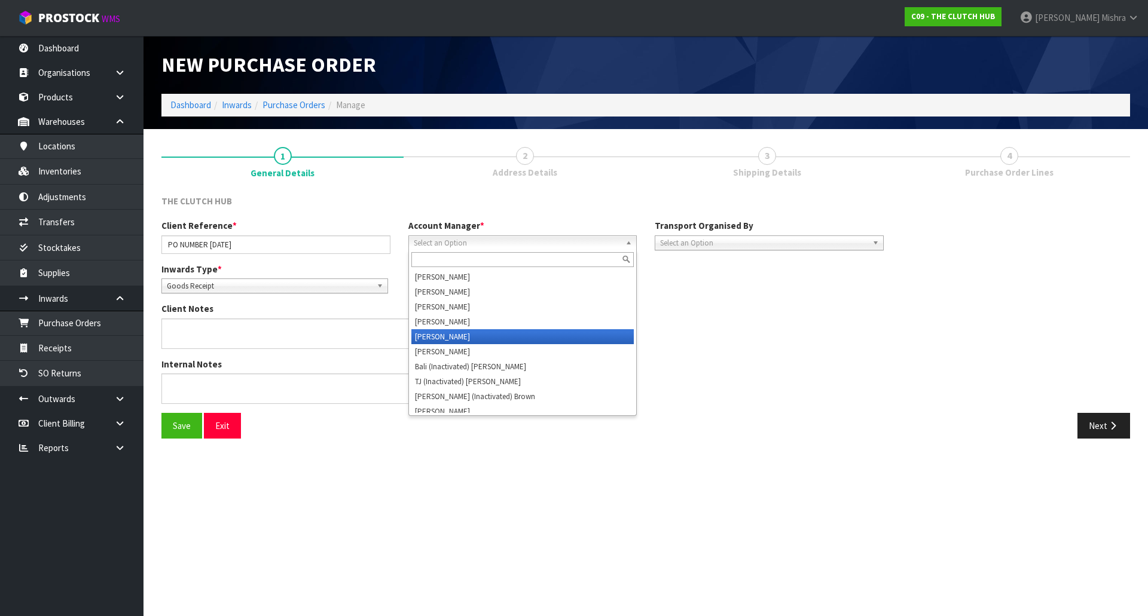
click at [510, 340] on li "[PERSON_NAME]" at bounding box center [522, 336] width 223 height 15
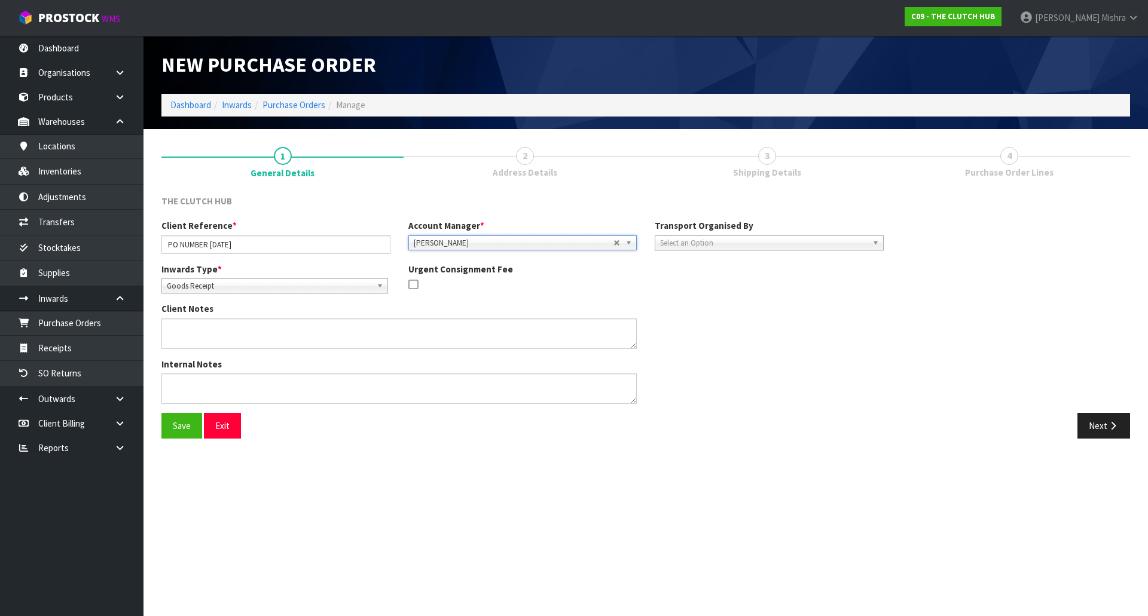
click at [704, 244] on span "Select an Option" at bounding box center [763, 243] width 207 height 14
click at [699, 304] on li "Client" at bounding box center [768, 306] width 223 height 15
click at [1100, 435] on button "Next" at bounding box center [1103, 426] width 53 height 26
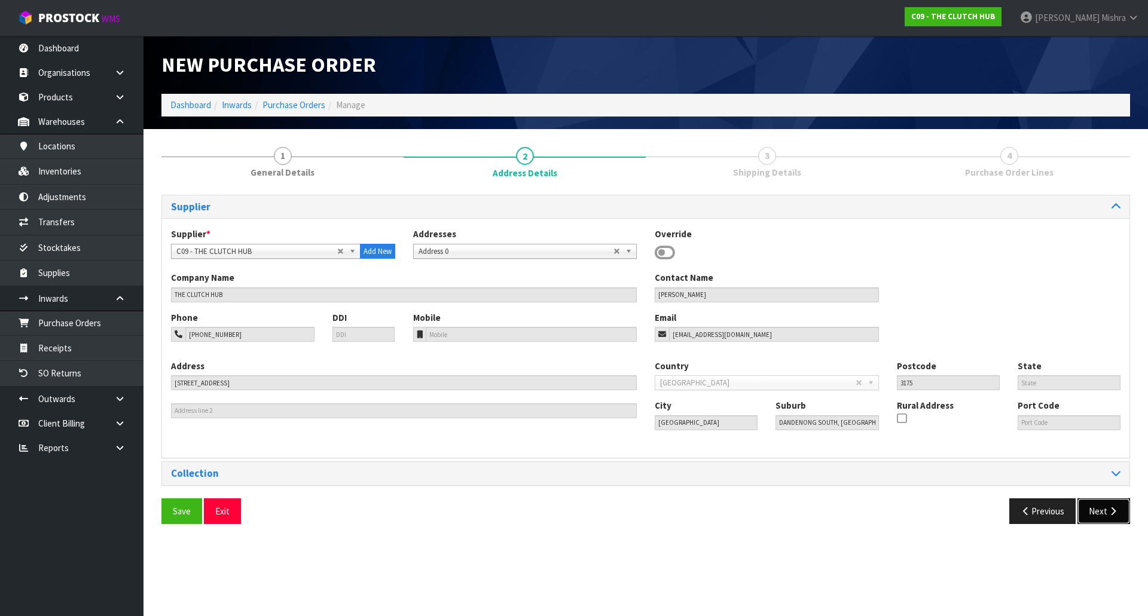
click at [1111, 506] on button "Next" at bounding box center [1103, 512] width 53 height 26
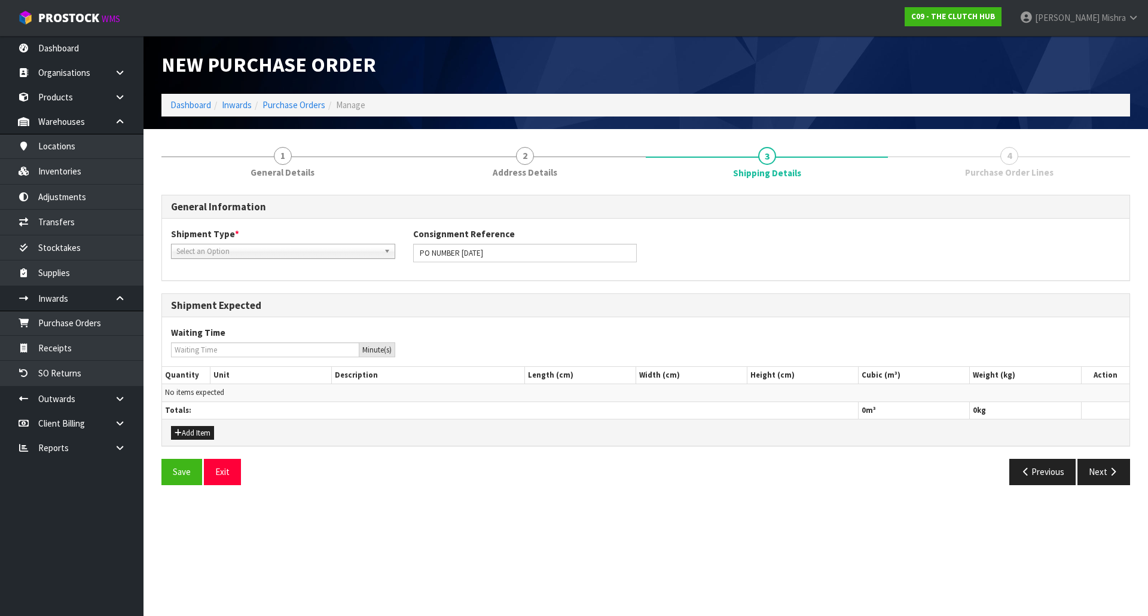
click at [251, 255] on span "Select an Option" at bounding box center [277, 251] width 203 height 14
click at [248, 291] on li "LCL National" at bounding box center [283, 285] width 218 height 15
click at [1118, 472] on button "Next" at bounding box center [1103, 472] width 53 height 26
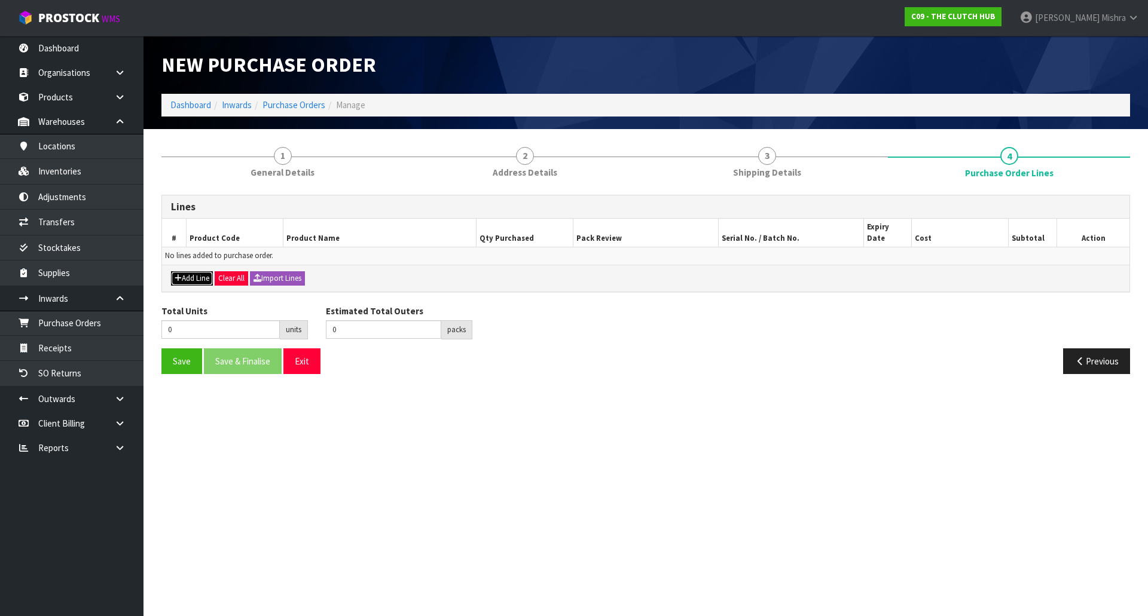
click at [194, 273] on button "Add Line" at bounding box center [192, 278] width 42 height 14
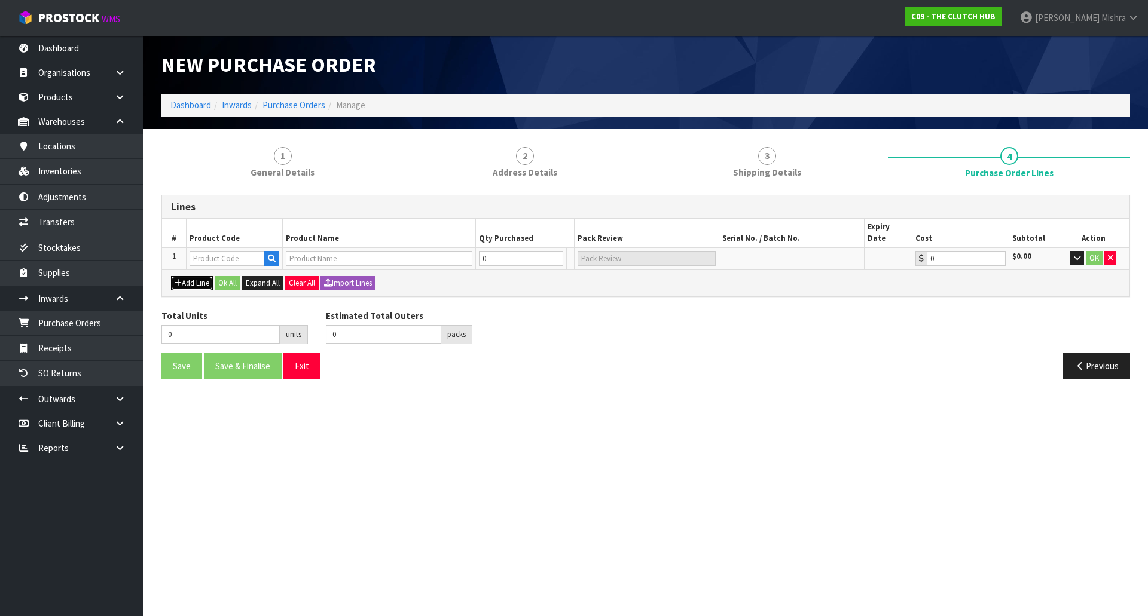
click at [194, 276] on button "Add Line" at bounding box center [192, 283] width 42 height 14
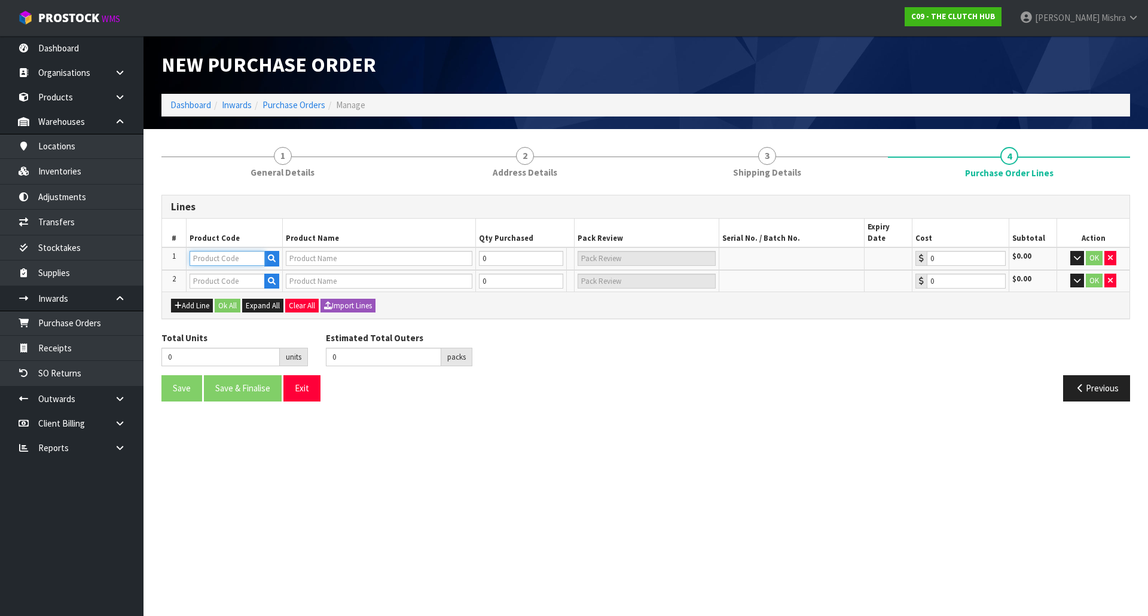
click at [200, 252] on input "text" at bounding box center [226, 258] width 75 height 15
paste input "BTA-9298SS"
type input "BTA-9298SS"
type input "BLUSTEELE SURVIVOR HEAVY DUTY CLUTCH KIT"
type input "0.00"
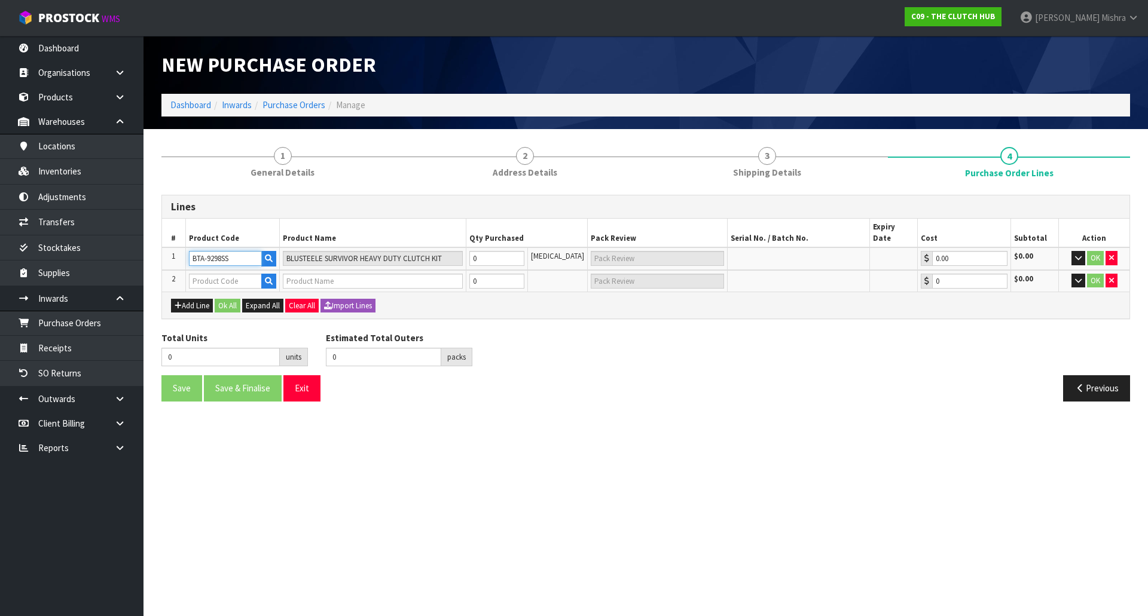
type input "BTA-9298SS"
click at [465, 247] on tr "1 BTA-9298SS BLUSTEELE SURVIVOR HEAVY DUTY CLUTCH KIT 0 [MEDICAL_DATA] 0.00 $0.…" at bounding box center [645, 258] width 967 height 23
type input "1"
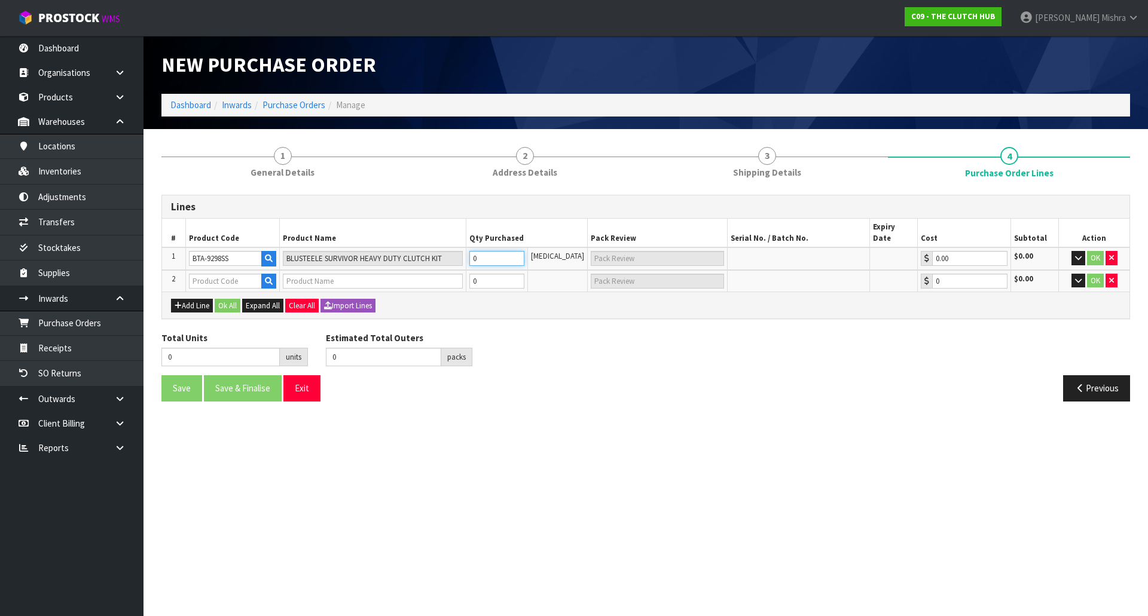
type input "1 CTN"
type input "1"
click at [212, 274] on input "text" at bounding box center [225, 281] width 73 height 15
paste input "BJE-9314SS"
type input "BJE-9314SS"
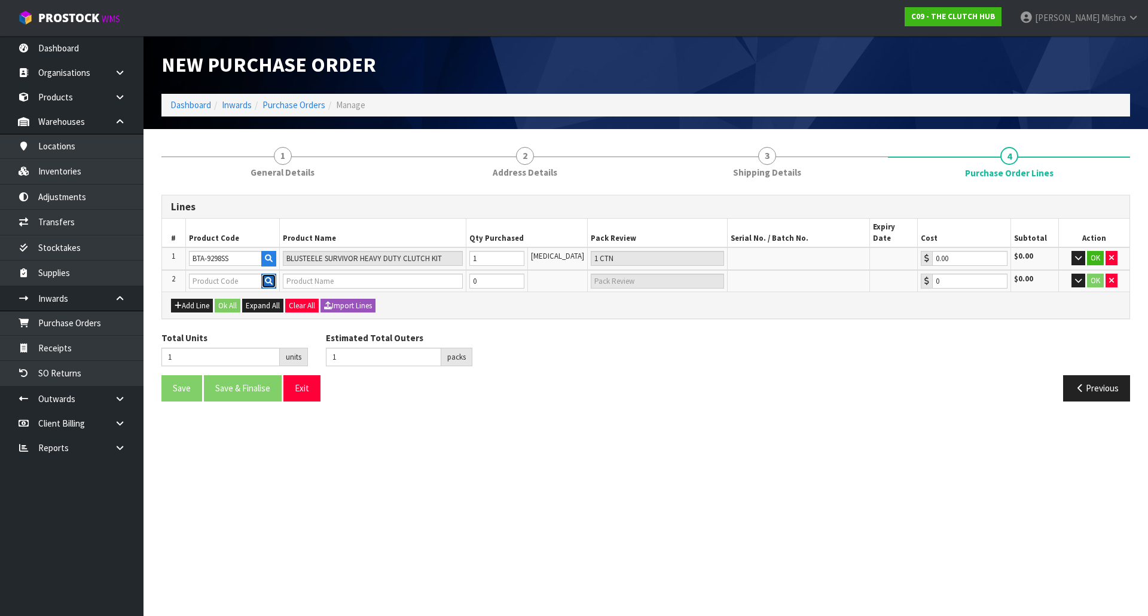
click at [273, 274] on button "button" at bounding box center [268, 282] width 15 height 16
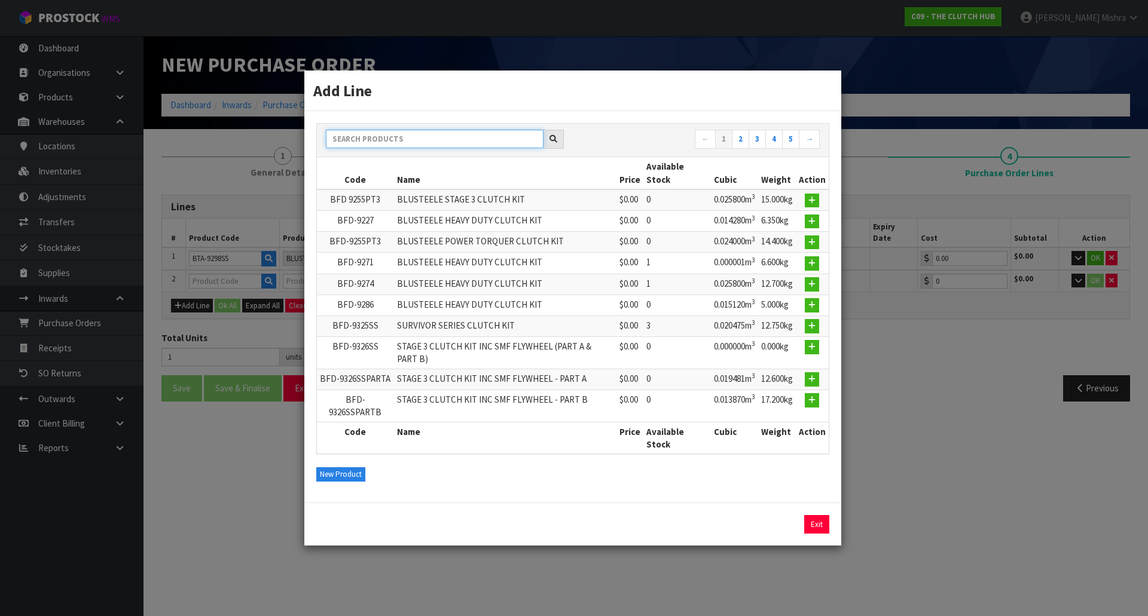
click at [420, 144] on input "text" at bounding box center [435, 139] width 218 height 19
paste input "BJE-9314SS"
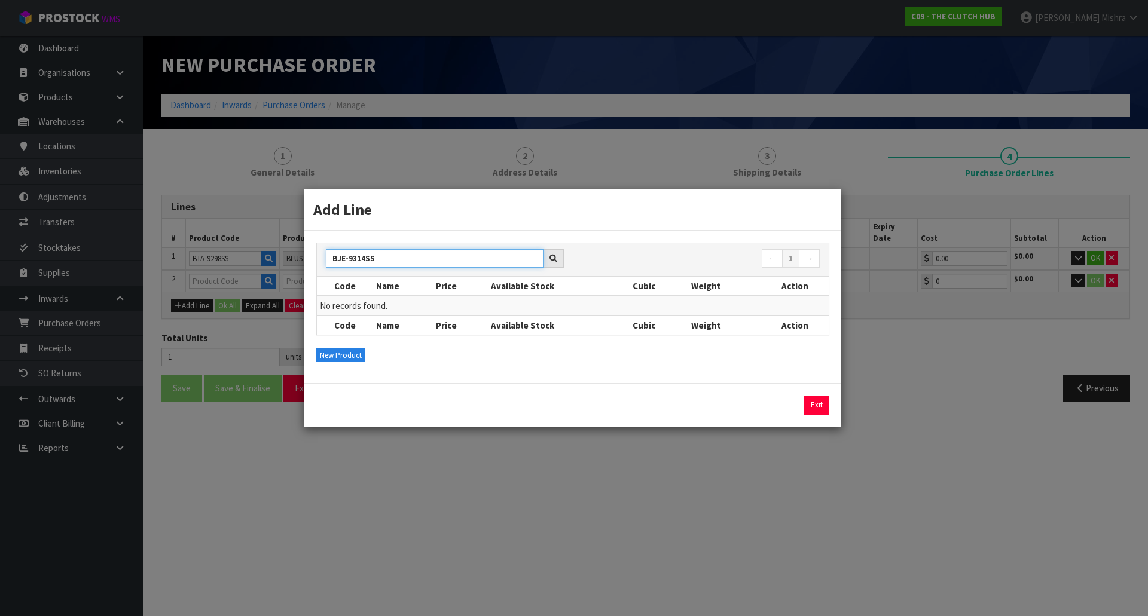
type input "BJE-9314SS"
click at [345, 348] on div "New Product" at bounding box center [572, 355] width 513 height 14
click at [345, 354] on button "New Product" at bounding box center [340, 355] width 49 height 14
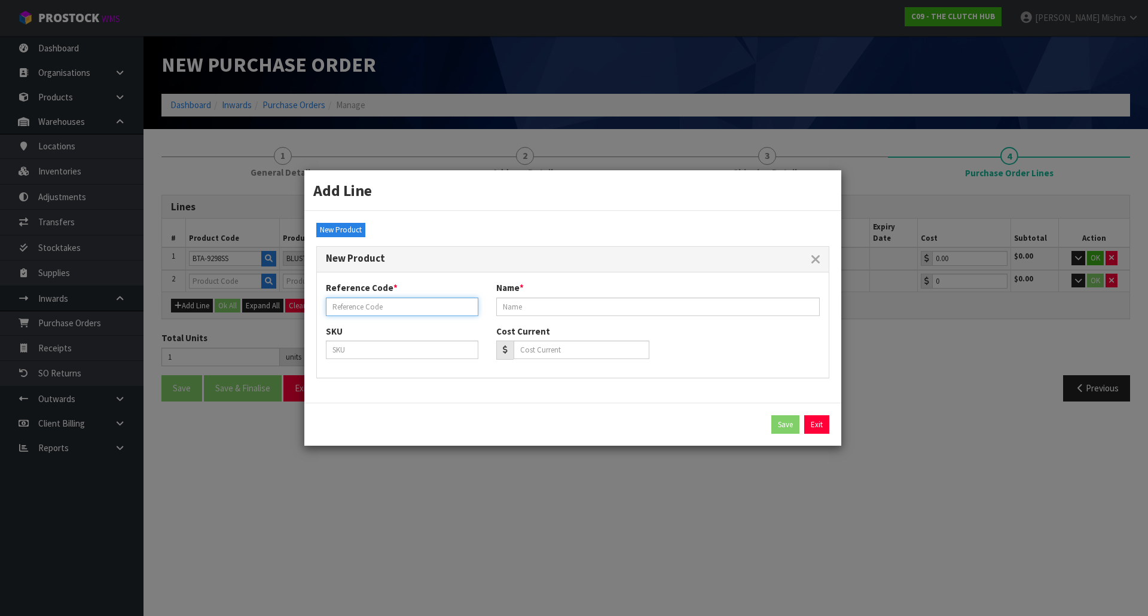
click at [373, 308] on input "text" at bounding box center [402, 307] width 152 height 19
paste input "BJE-9314SS"
type input "BJE-9314SS"
click at [554, 299] on input "text" at bounding box center [657, 307] width 323 height 19
paste input "BLUSTEELE SURVIVOR HEAVY DUTY CLUTCH KIT"
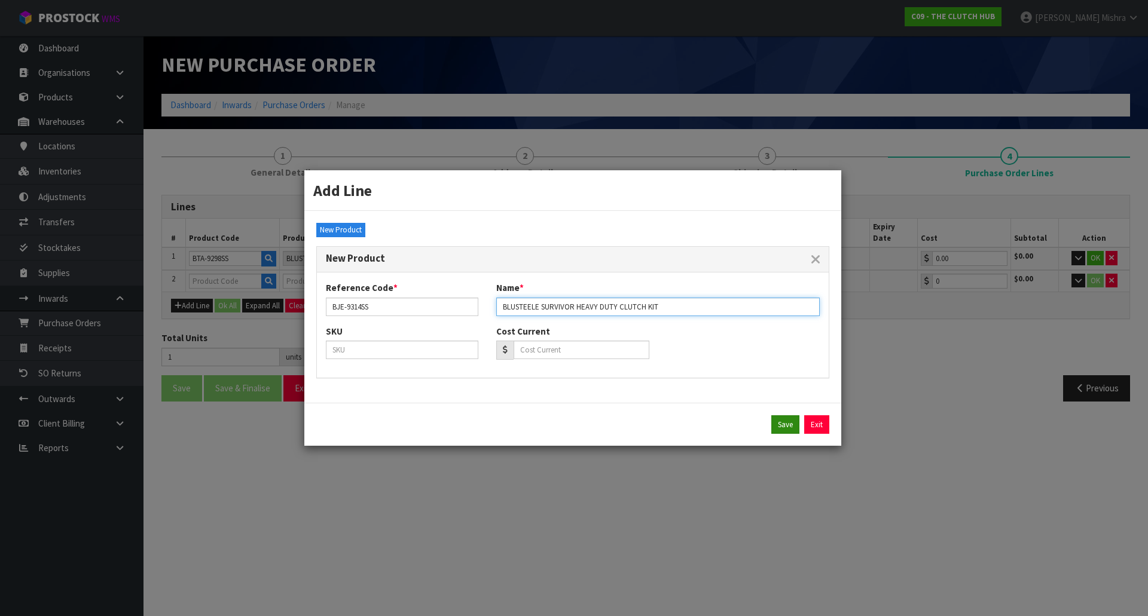
type input "BLUSTEELE SURVIVOR HEAVY DUTY CLUTCH KIT"
click at [778, 423] on button "Save" at bounding box center [785, 424] width 28 height 19
type input "BJE-9314SS"
type input "BLUSTEELE SURVIVOR HEAVY DUTY CLUTCH KIT"
type input "0.00"
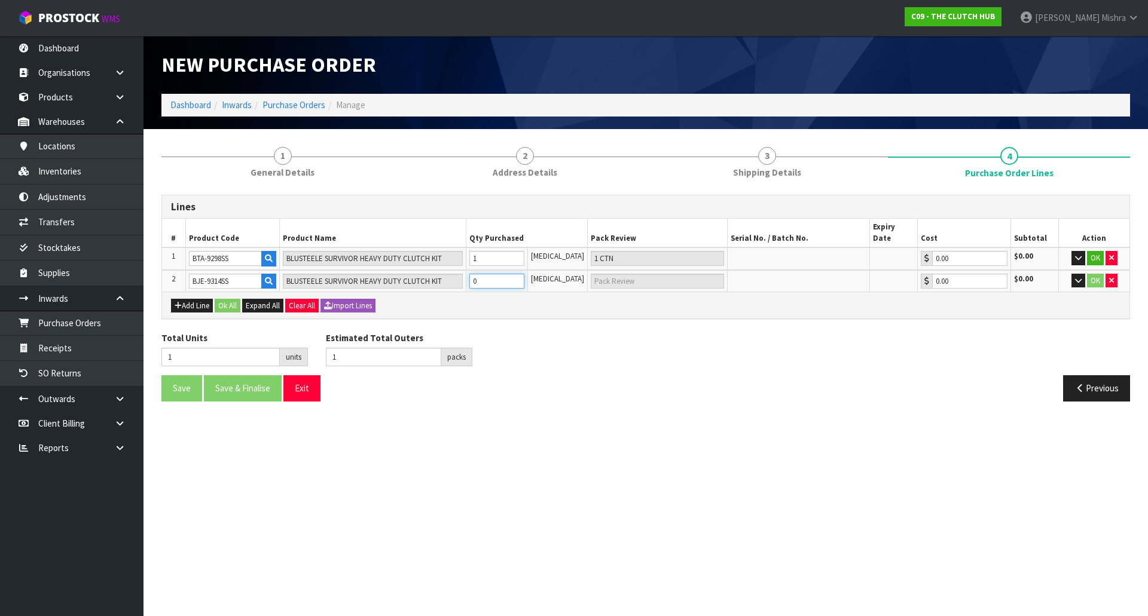
click at [381, 270] on tr "2 BJE-9314SS BLUSTEELE SURVIVOR HEAVY DUTY CLUTCH KIT 0 [MEDICAL_DATA] 0.00 $0.…" at bounding box center [645, 281] width 967 height 22
type input "2"
type input "1"
type input "1 [MEDICAL_DATA]"
type input "1"
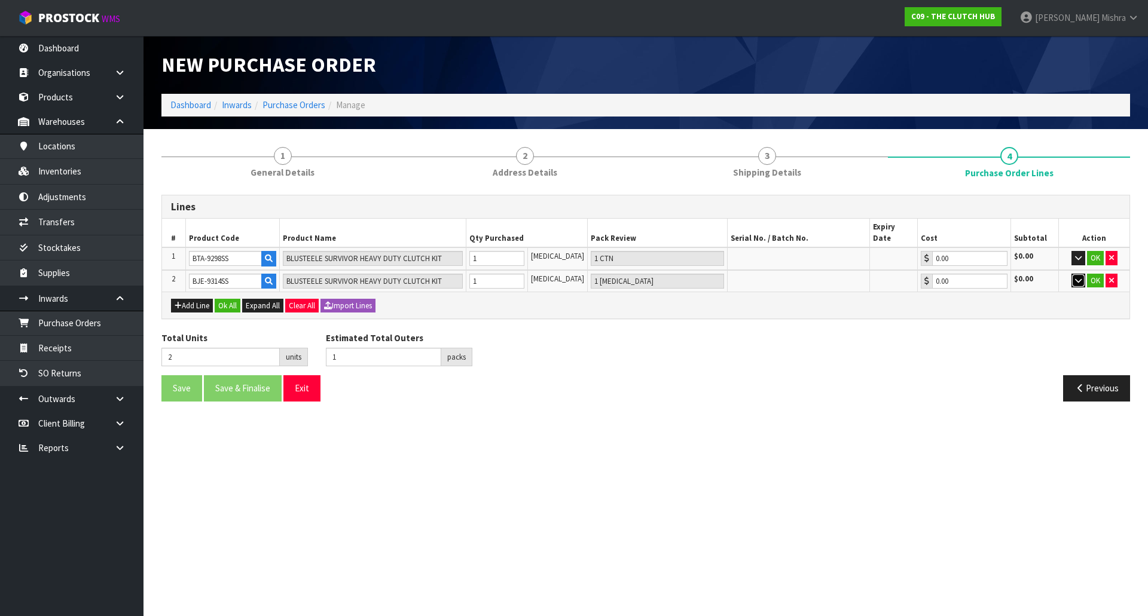
click at [1082, 274] on button "button" at bounding box center [1078, 281] width 14 height 14
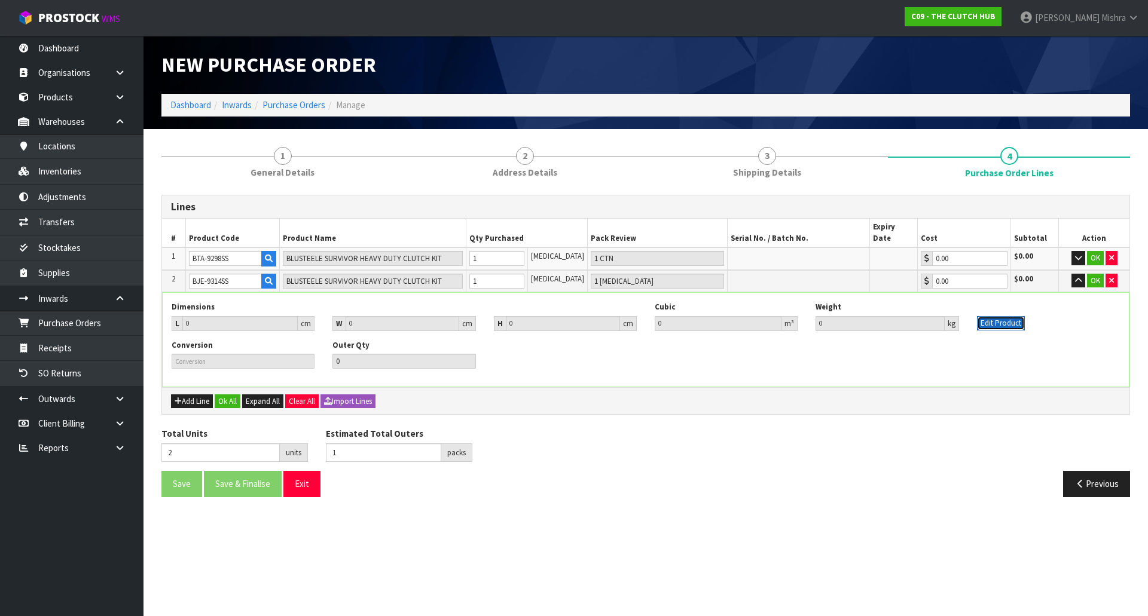
click at [996, 316] on button "Edit Product" at bounding box center [1001, 323] width 48 height 14
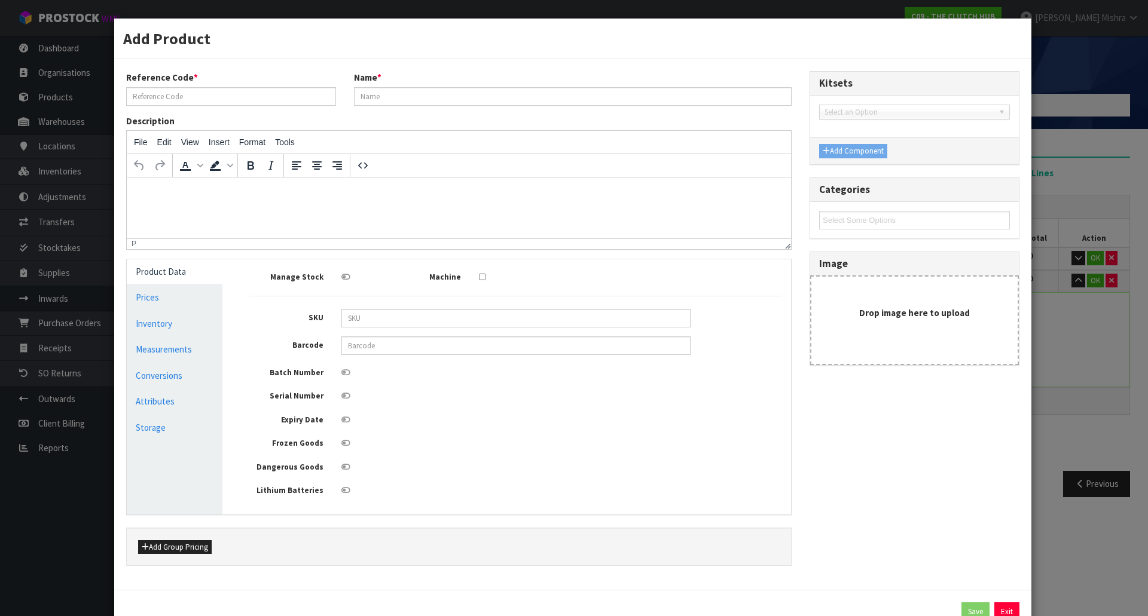
type input "BJE-9314SS"
type input "BLUSTEELE SURVIVOR HEAVY DUTY CLUTCH KIT"
drag, startPoint x: 188, startPoint y: 356, endPoint x: 182, endPoint y: 352, distance: 6.5
click at [182, 352] on link "Measurements" at bounding box center [175, 349] width 96 height 25
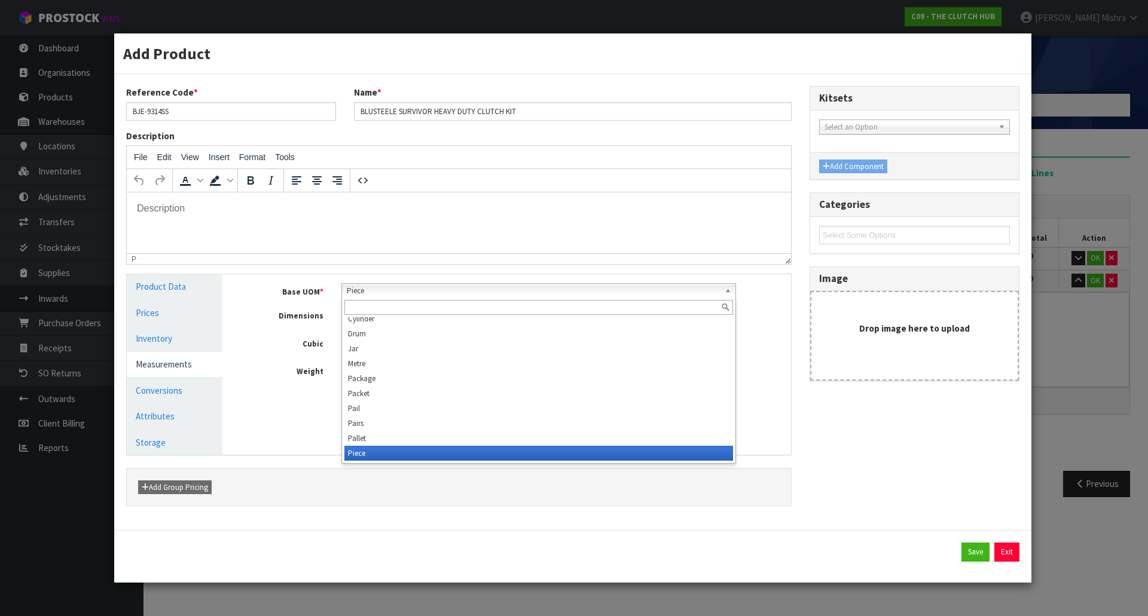
click at [696, 293] on span "Piece" at bounding box center [534, 291] width 374 height 14
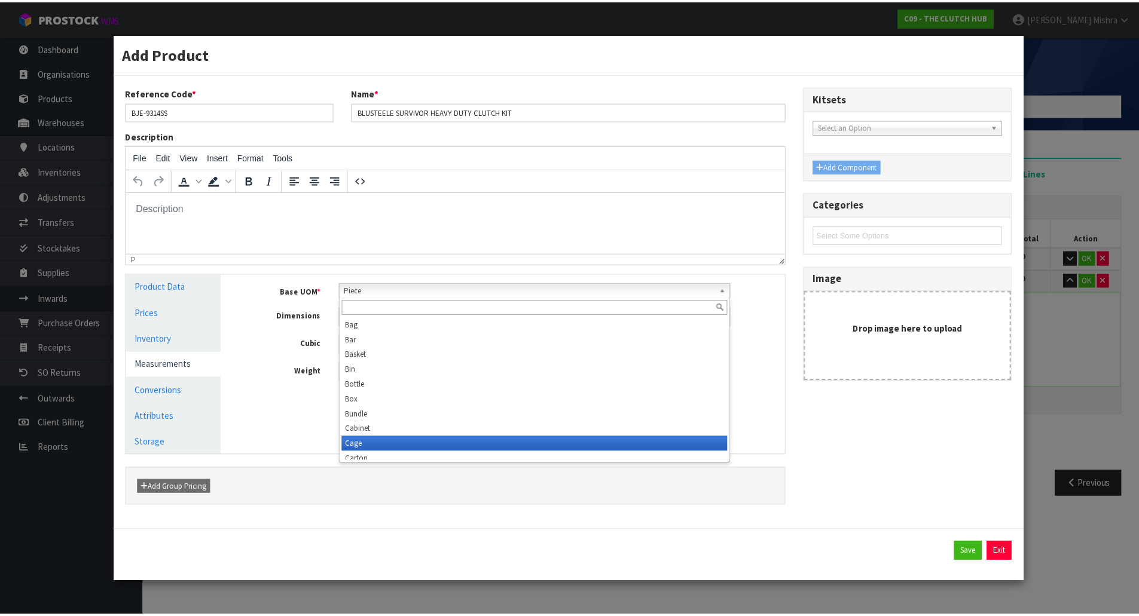
scroll to position [6, 0]
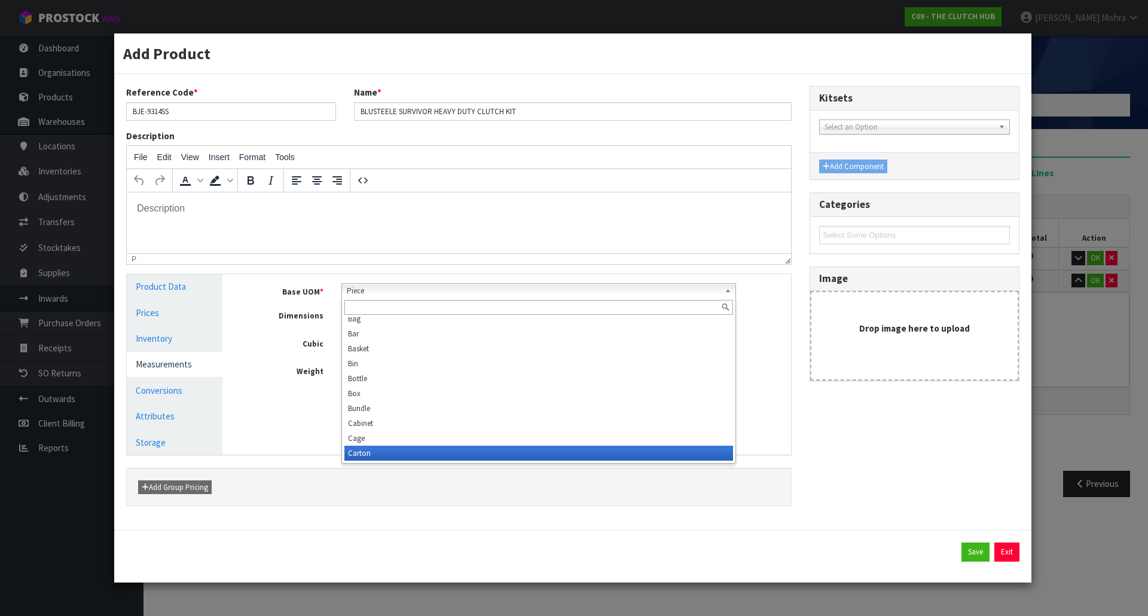
click at [516, 455] on li "Carton" at bounding box center [538, 453] width 389 height 15
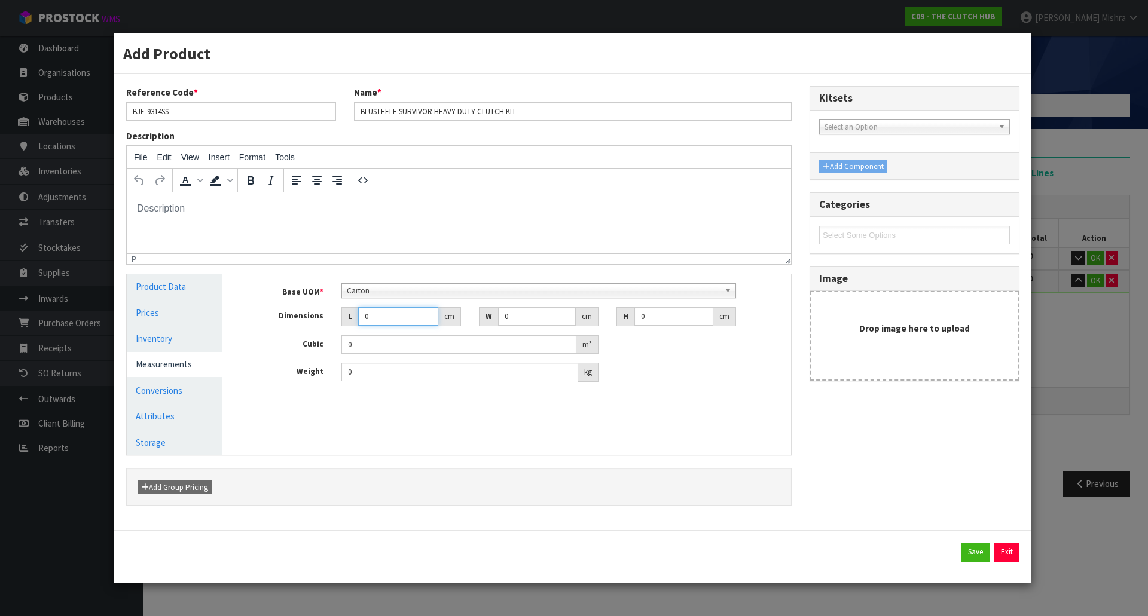
drag, startPoint x: 394, startPoint y: 314, endPoint x: 317, endPoint y: 311, distance: 77.2
click at [315, 317] on div "Dimensions L 0 cm W 0 cm H 0 cm" at bounding box center [515, 316] width 551 height 19
type input "4"
type input "0.000001"
type input "40"
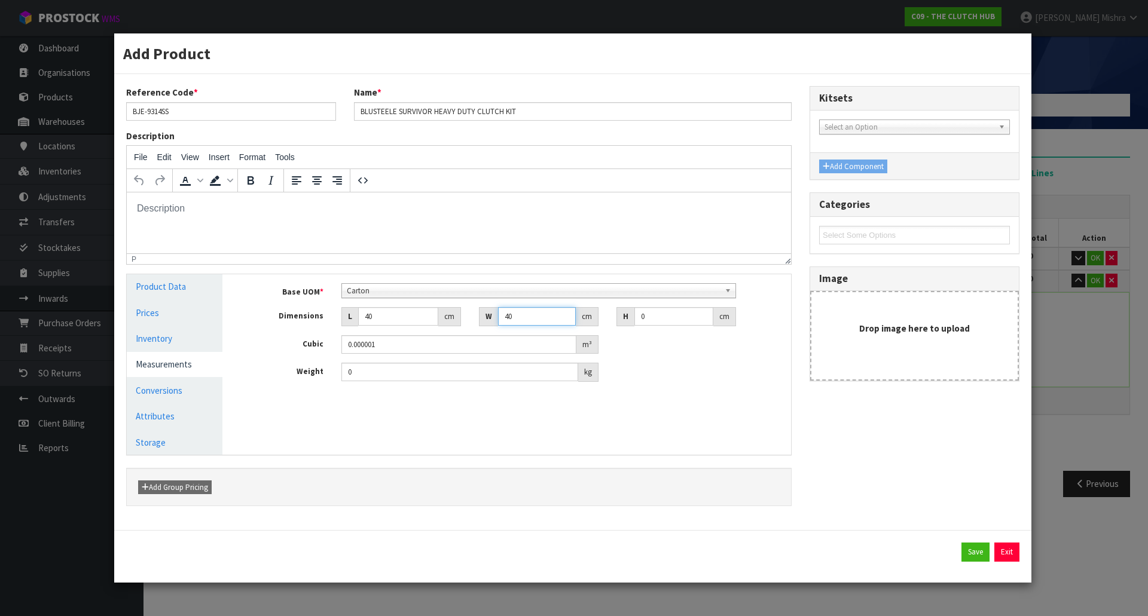
type input "40"
type input "1"
type input "0.0016"
type input "15"
type input "0.024"
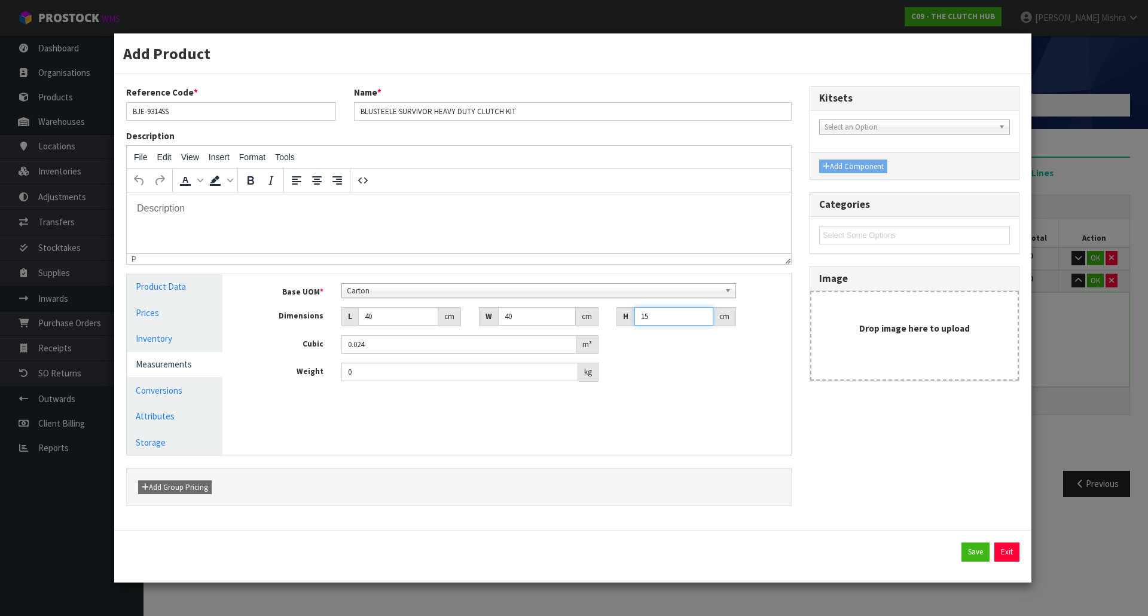
type input "15"
type input "9"
click at [976, 561] on button "Save" at bounding box center [975, 552] width 28 height 19
type input "2"
type input "1 CTN"
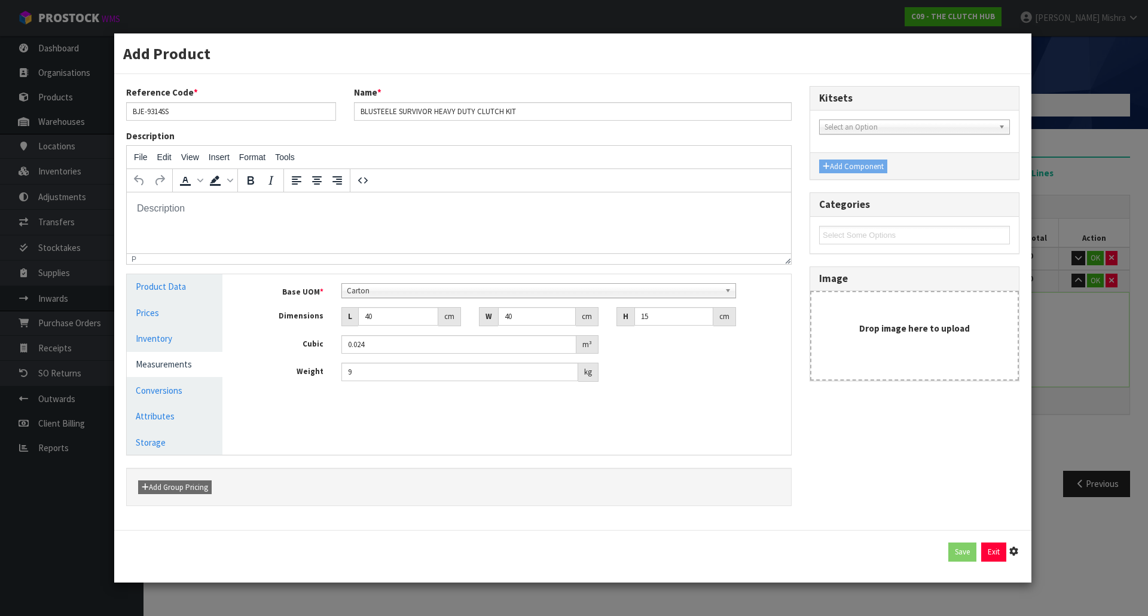
type input "40"
type input "15"
type input "0.024"
type input "9"
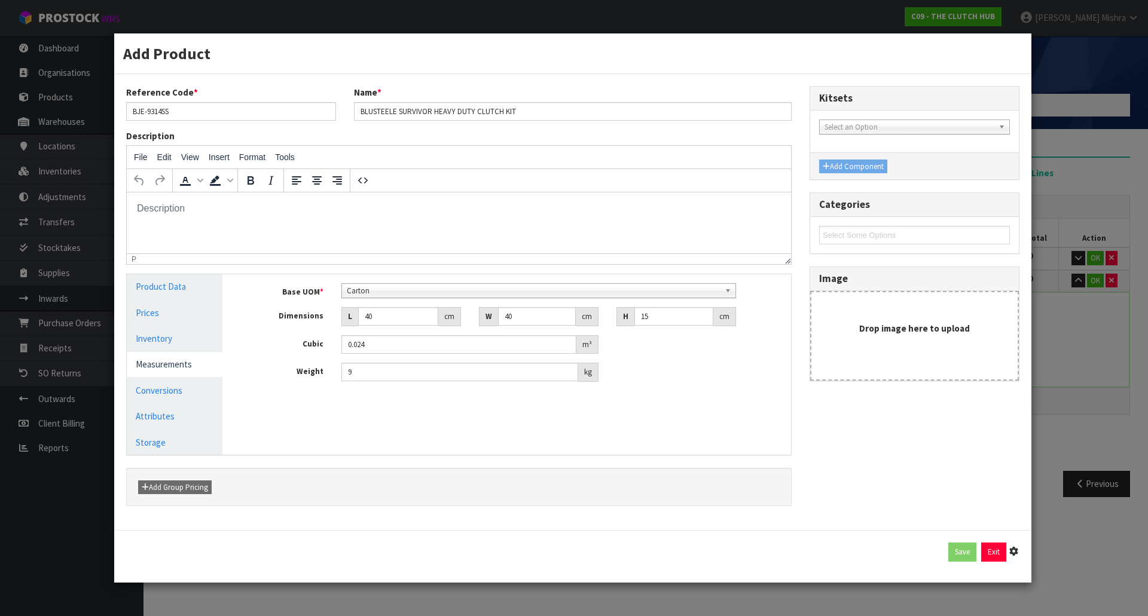
type input "1 [MEDICAL_DATA] x CTN"
type input "1"
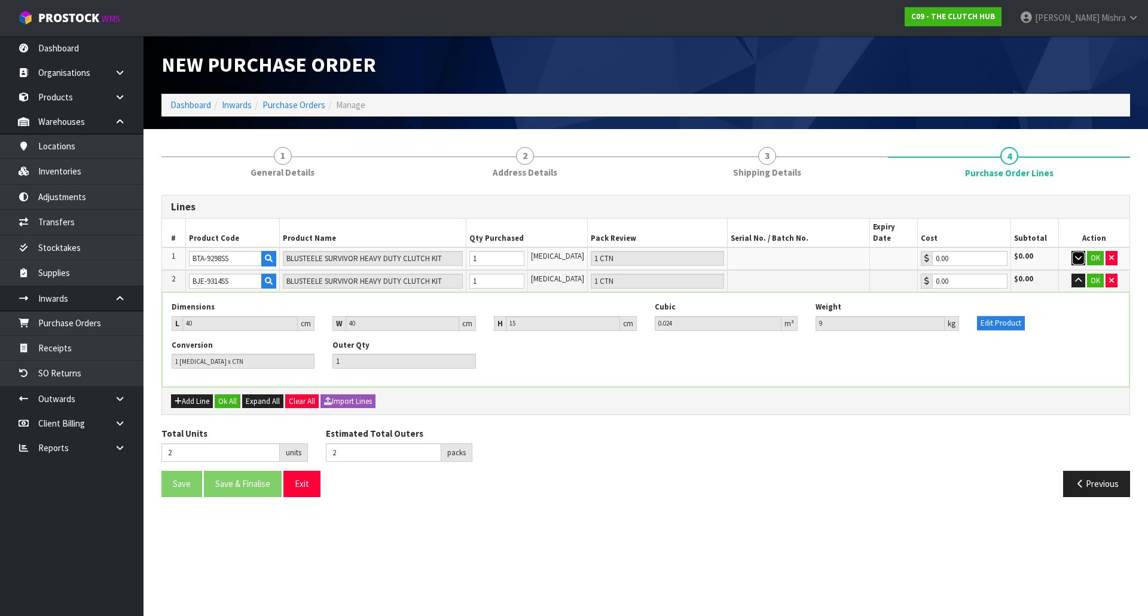
click at [1079, 254] on icon "button" at bounding box center [1078, 258] width 7 height 8
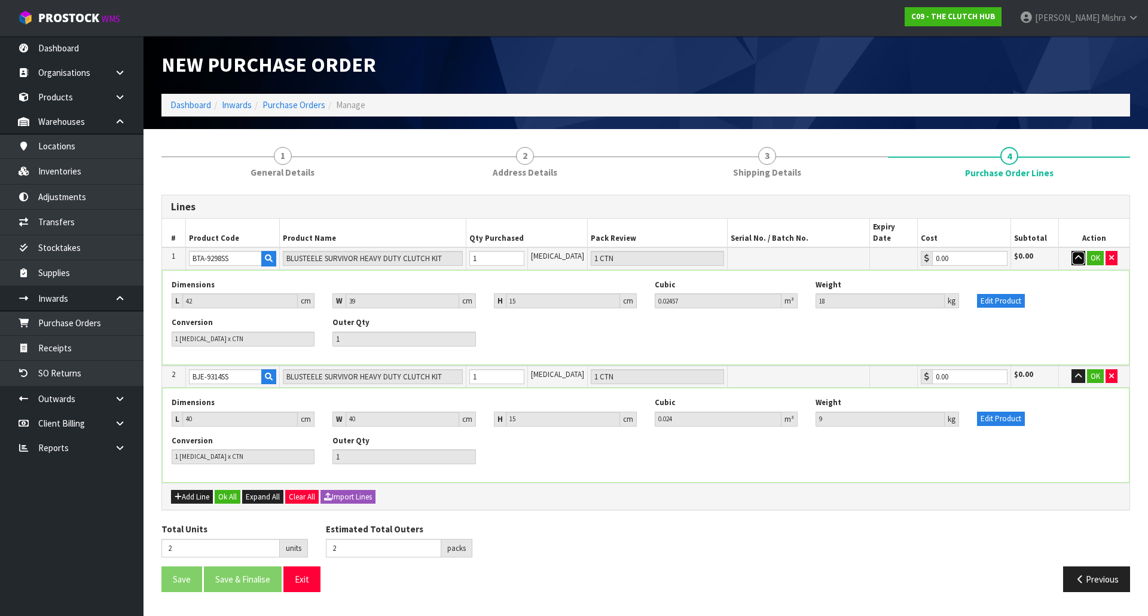
click at [1079, 254] on icon "button" at bounding box center [1078, 258] width 7 height 8
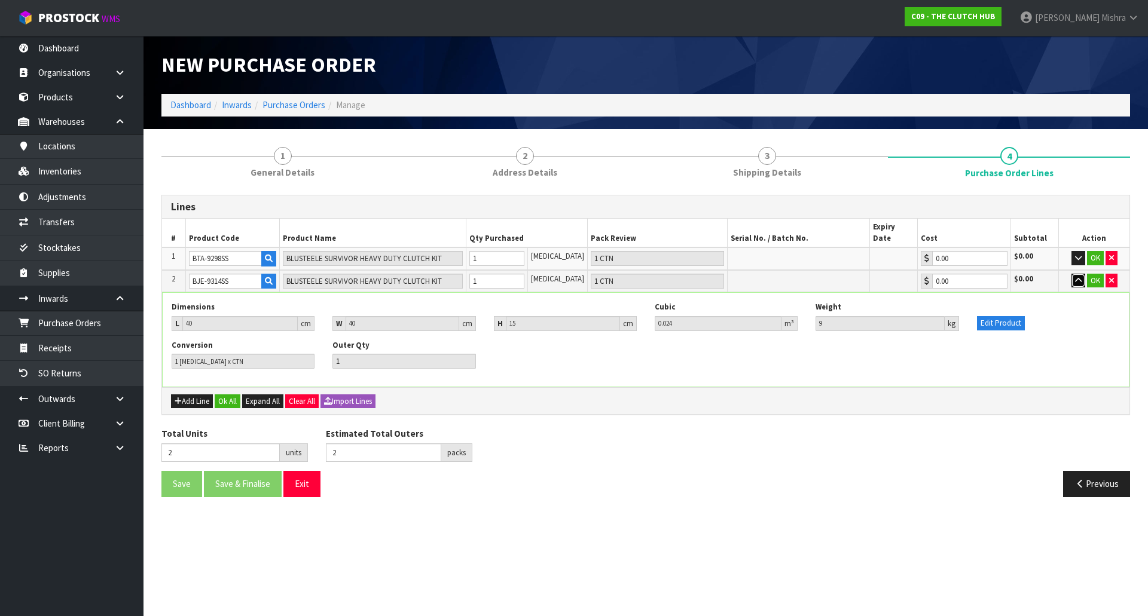
click at [1071, 274] on button "button" at bounding box center [1078, 281] width 14 height 14
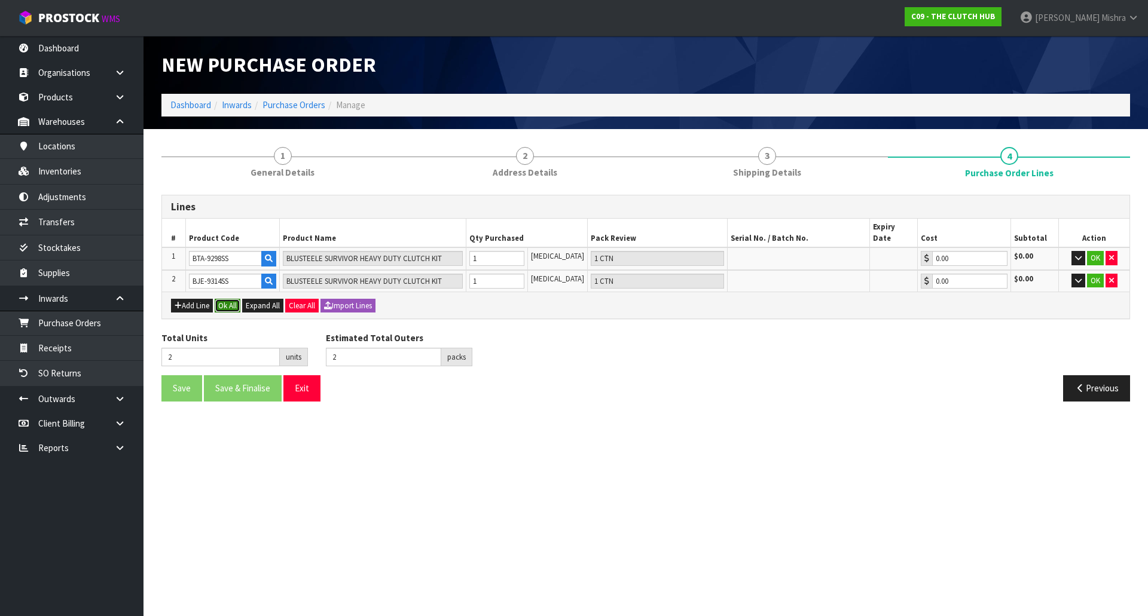
click at [237, 299] on button "Ok All" at bounding box center [228, 306] width 26 height 14
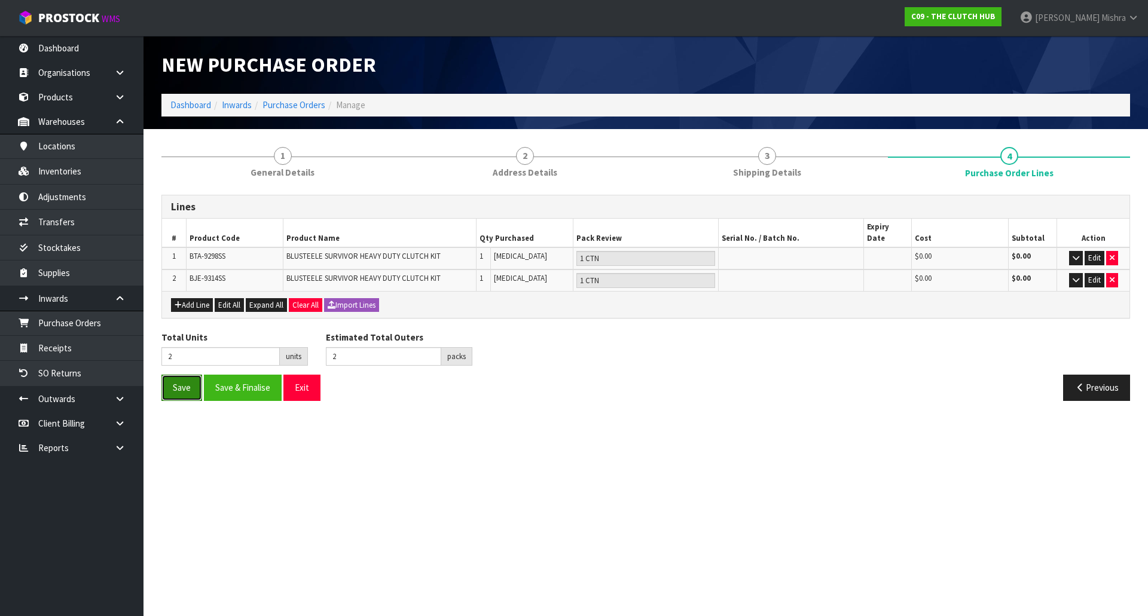
click at [170, 380] on button "Save" at bounding box center [181, 388] width 41 height 26
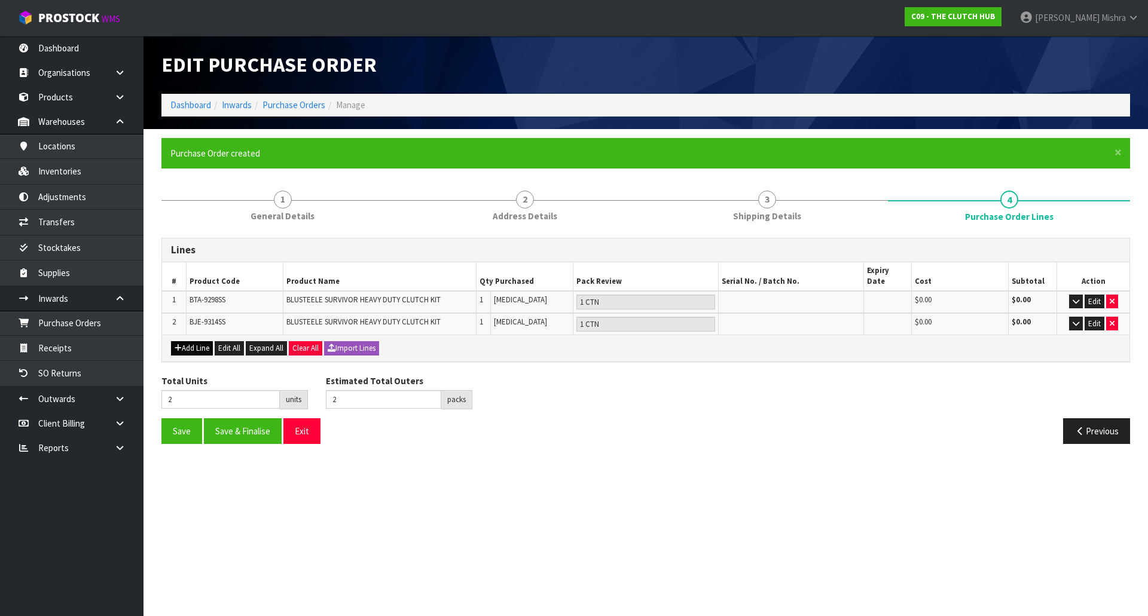
type input "0"
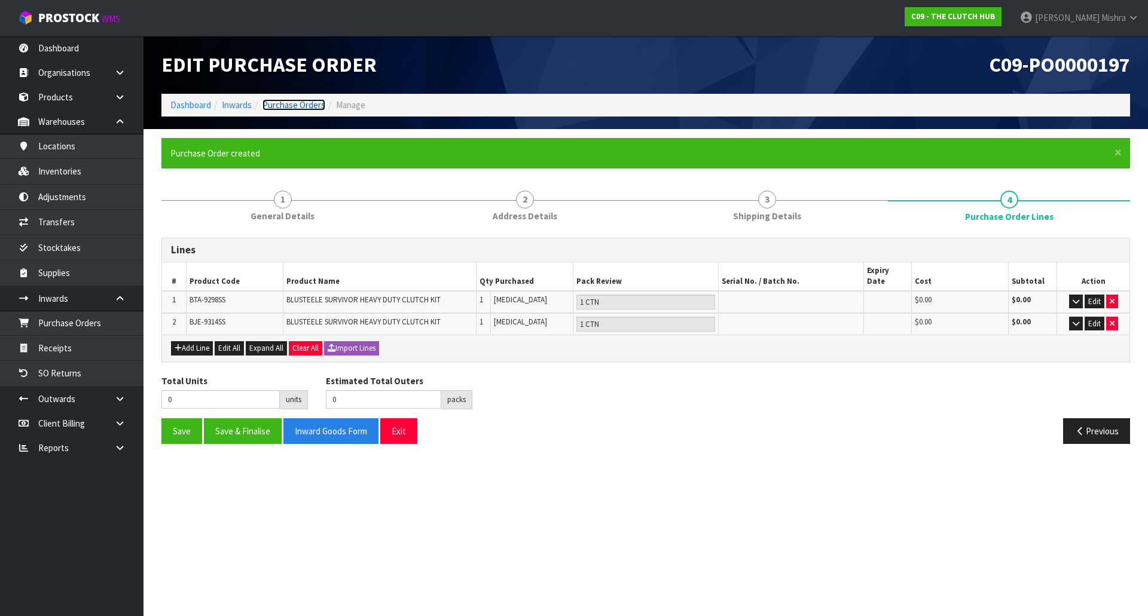
click at [307, 107] on link "Purchase Orders" at bounding box center [293, 104] width 63 height 11
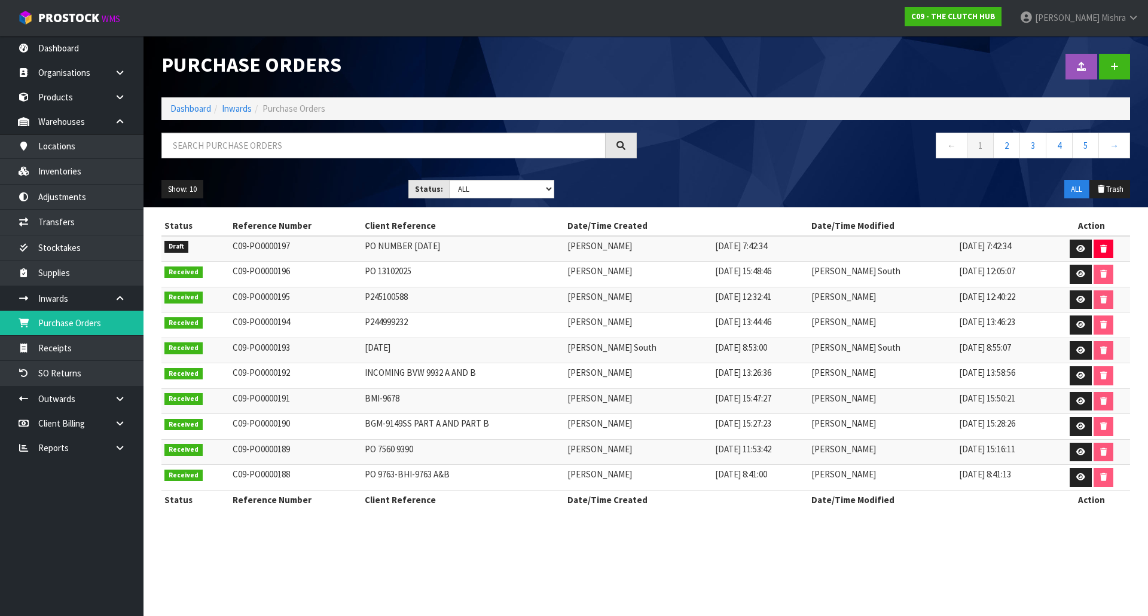
click at [380, 274] on td "PO 13102025" at bounding box center [463, 275] width 203 height 26
copy tr "PO 13102025"
click at [181, 116] on ol "Dashboard Inwards Purchase Orders" at bounding box center [645, 108] width 968 height 22
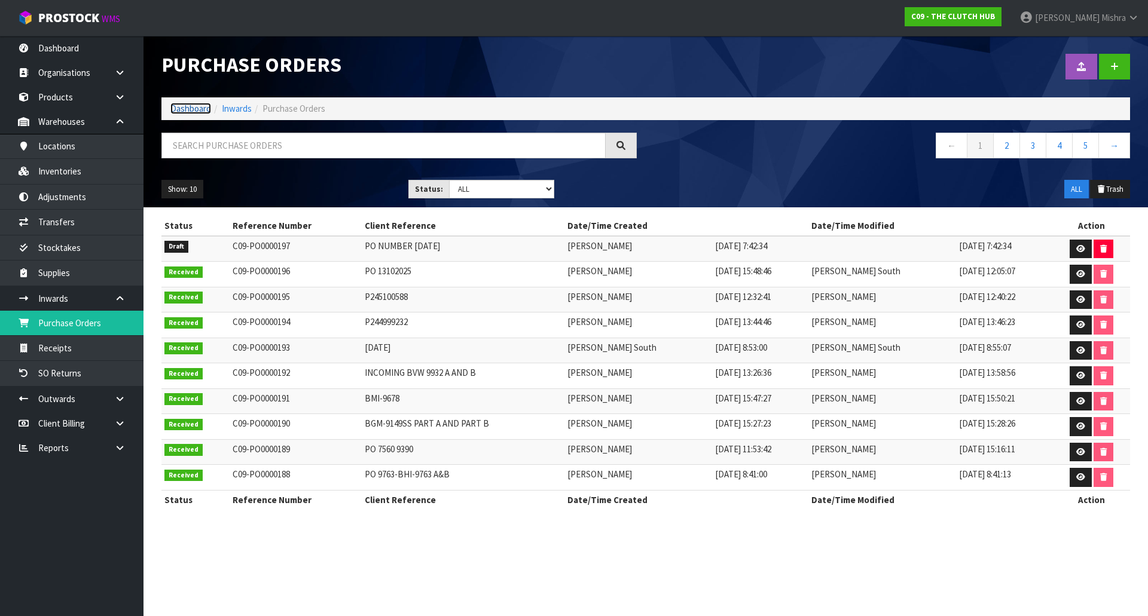
click at [181, 109] on link "Dashboard" at bounding box center [190, 108] width 41 height 11
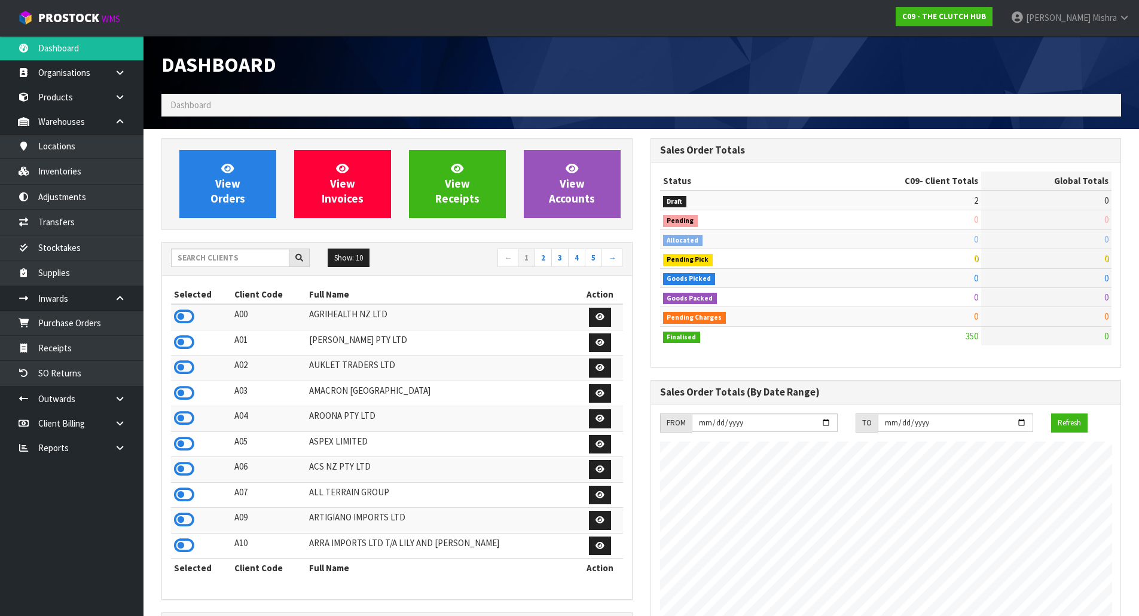
scroll to position [828, 488]
click at [219, 252] on input "text" at bounding box center [230, 258] width 118 height 19
type input "V04"
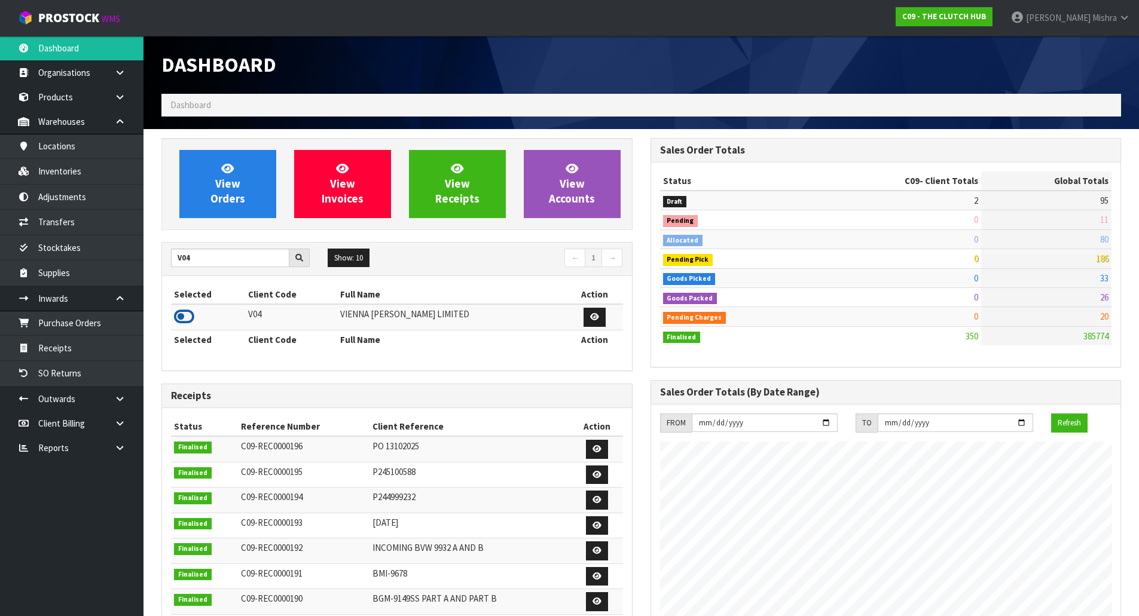
click at [188, 324] on icon at bounding box center [184, 317] width 20 height 18
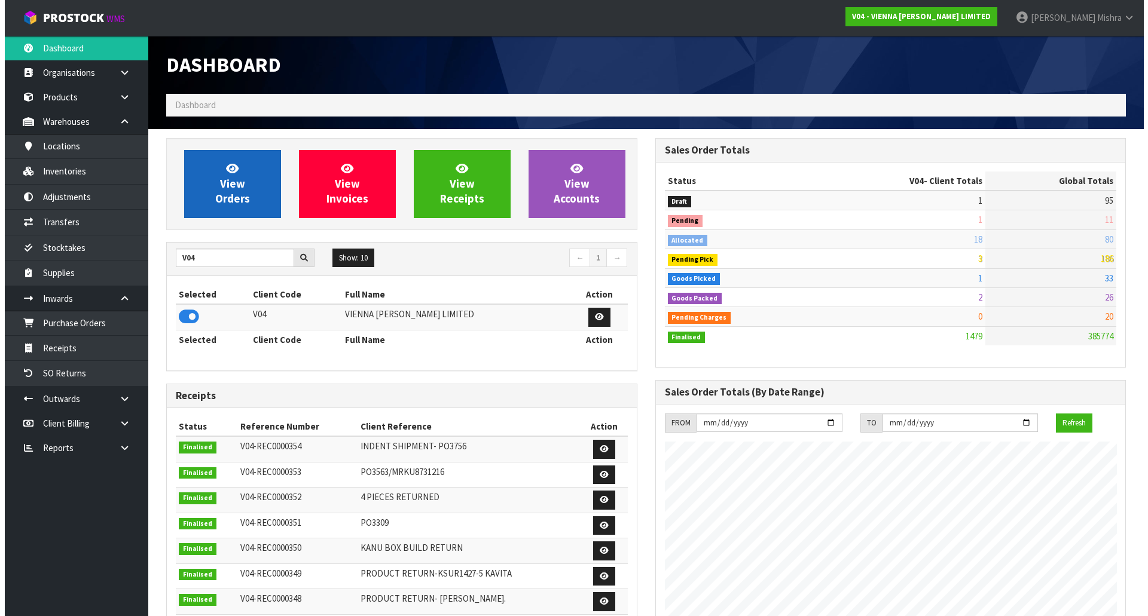
scroll to position [944, 488]
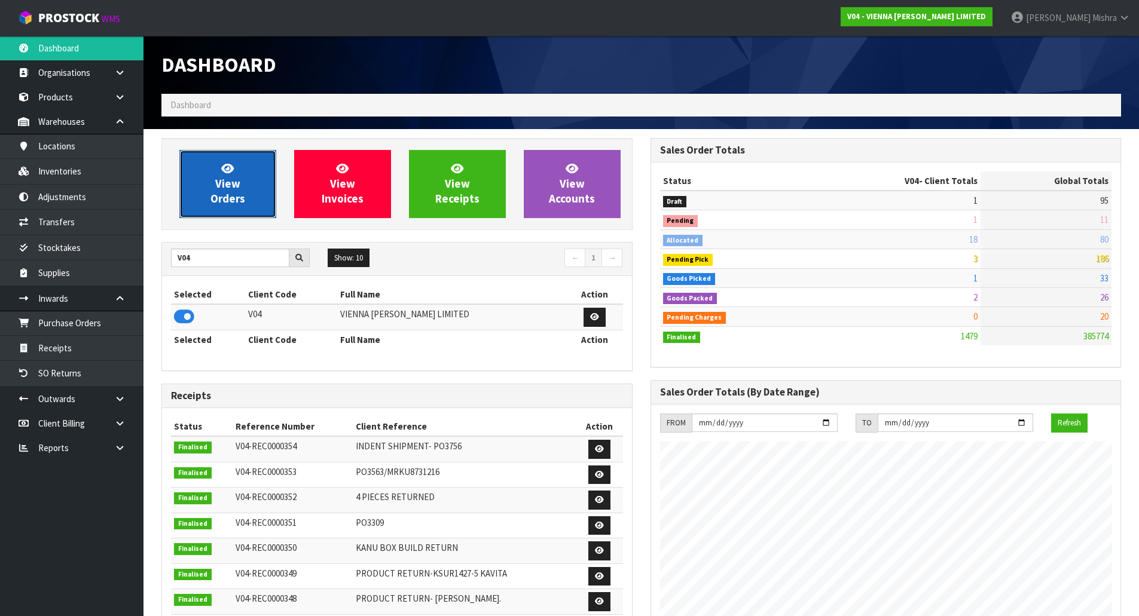
click at [207, 214] on link "View Orders" at bounding box center [227, 184] width 97 height 68
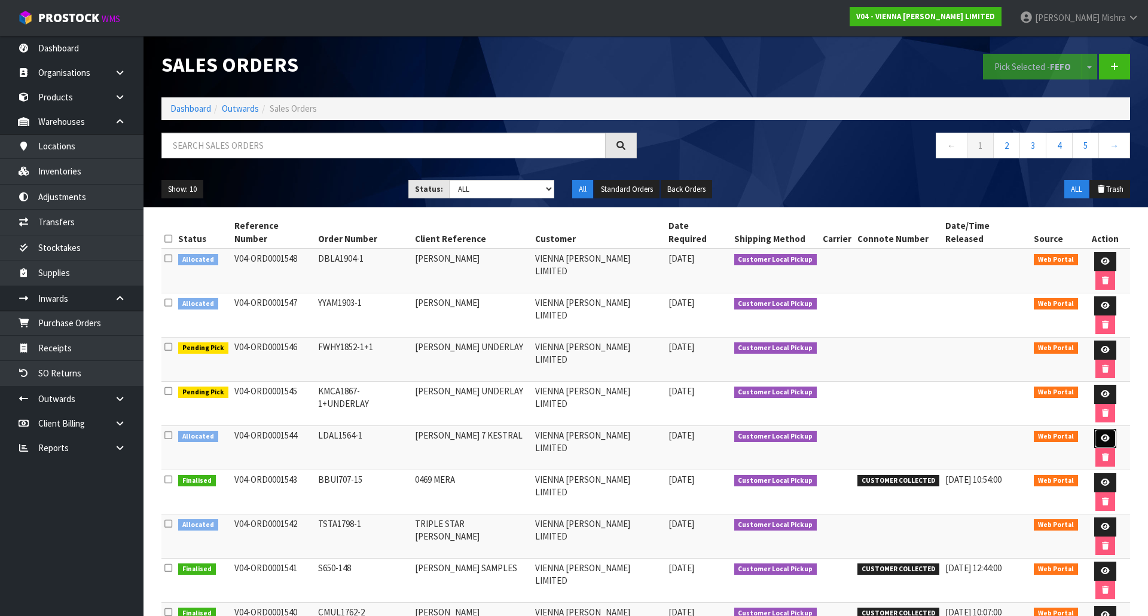
click at [1094, 429] on link at bounding box center [1105, 438] width 22 height 19
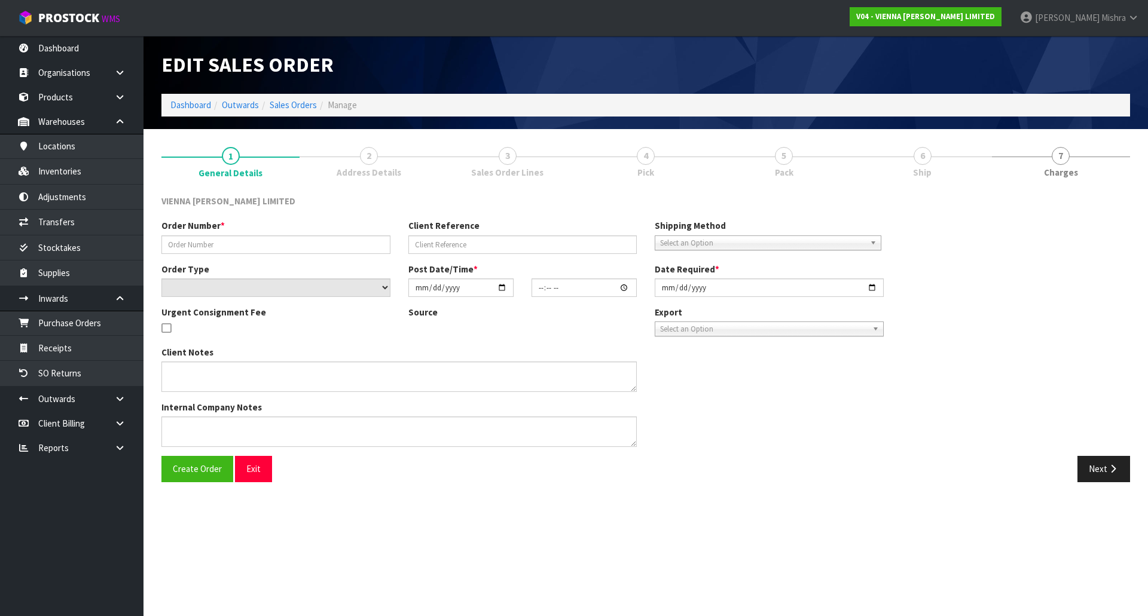
type input "LDAL1564-1"
type input "[PERSON_NAME] 7 KESTRAL"
select select "number:0"
type input "[DATE]"
type input "11:04:00.000"
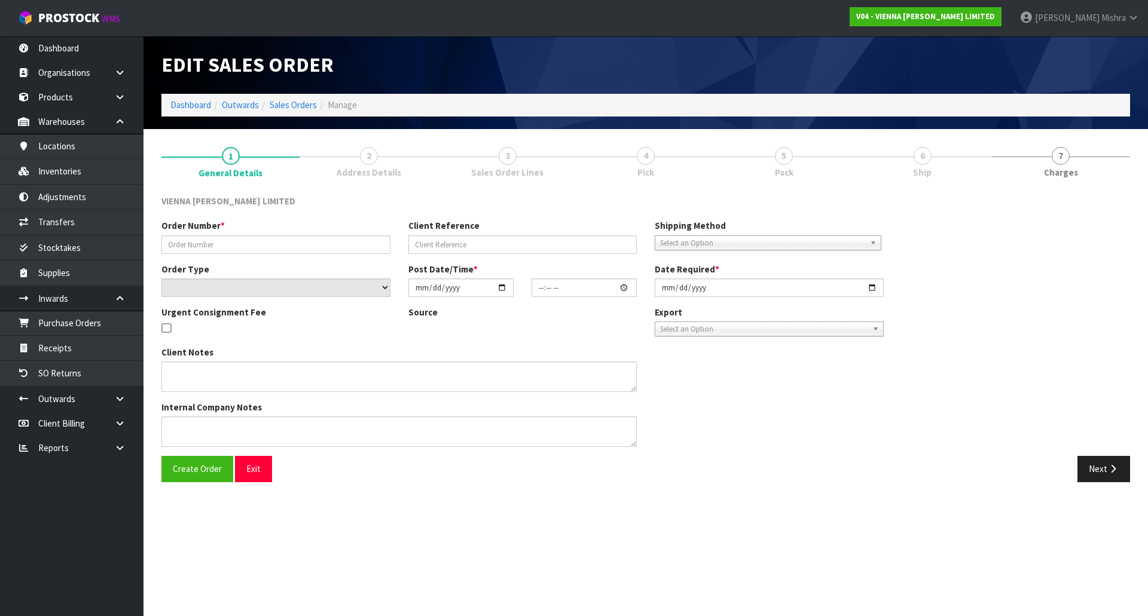
type input "[DATE]"
type textarea "[PERSON_NAME] 7 KESTRAL"
type textarea "THIS ORDER WILL NEED TO BE PACKED ON 3 PALLETS FOR A TAIL LIFT DELIVERY."
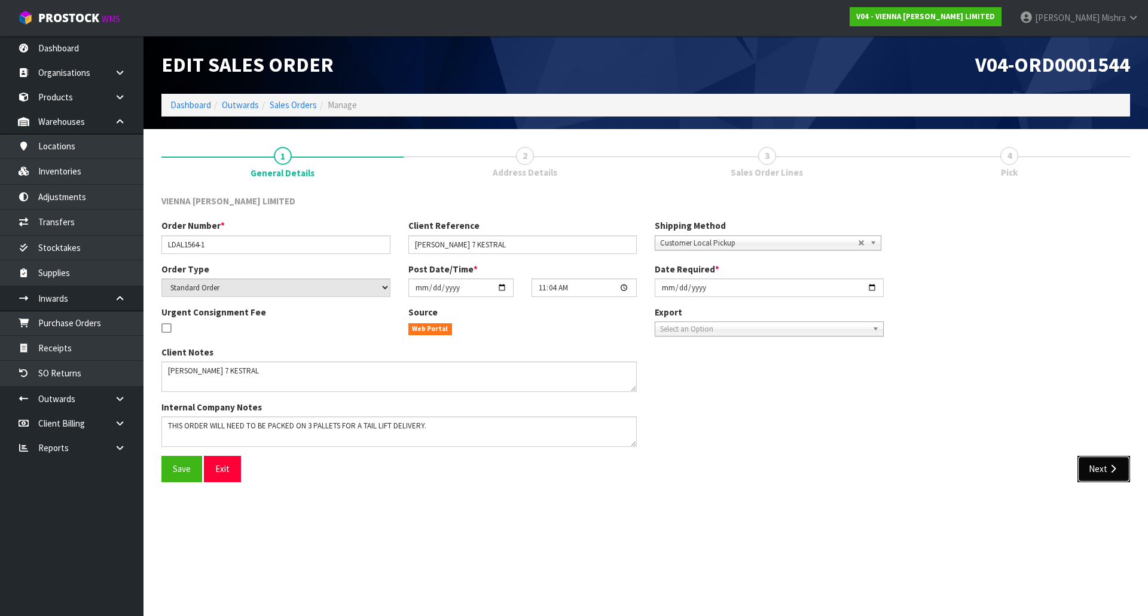
click at [1111, 465] on icon "button" at bounding box center [1112, 468] width 11 height 9
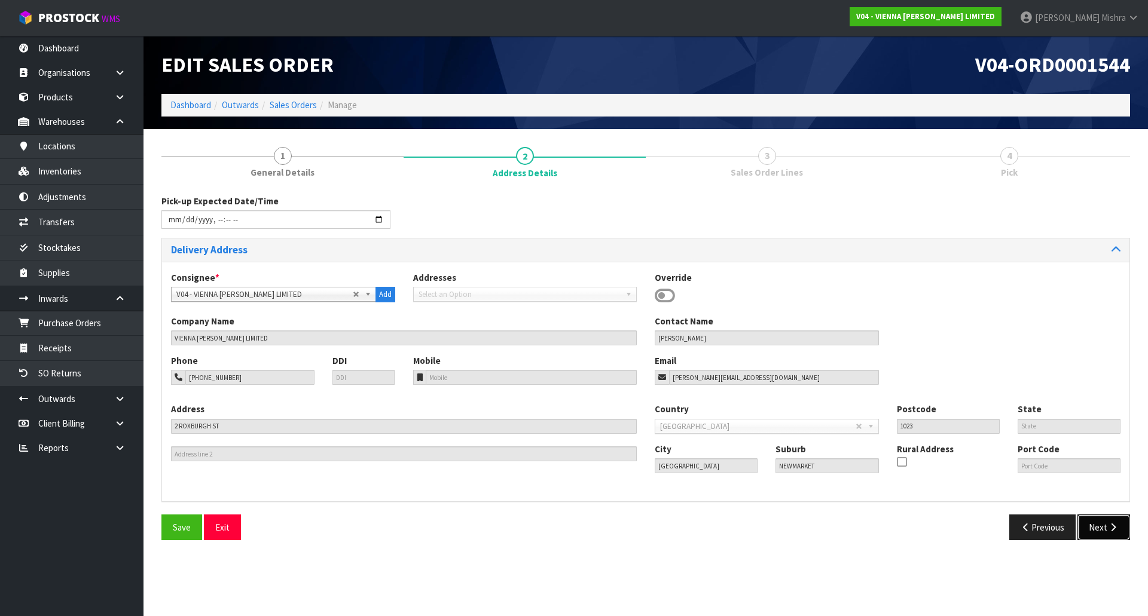
click at [1103, 525] on button "Next" at bounding box center [1103, 528] width 53 height 26
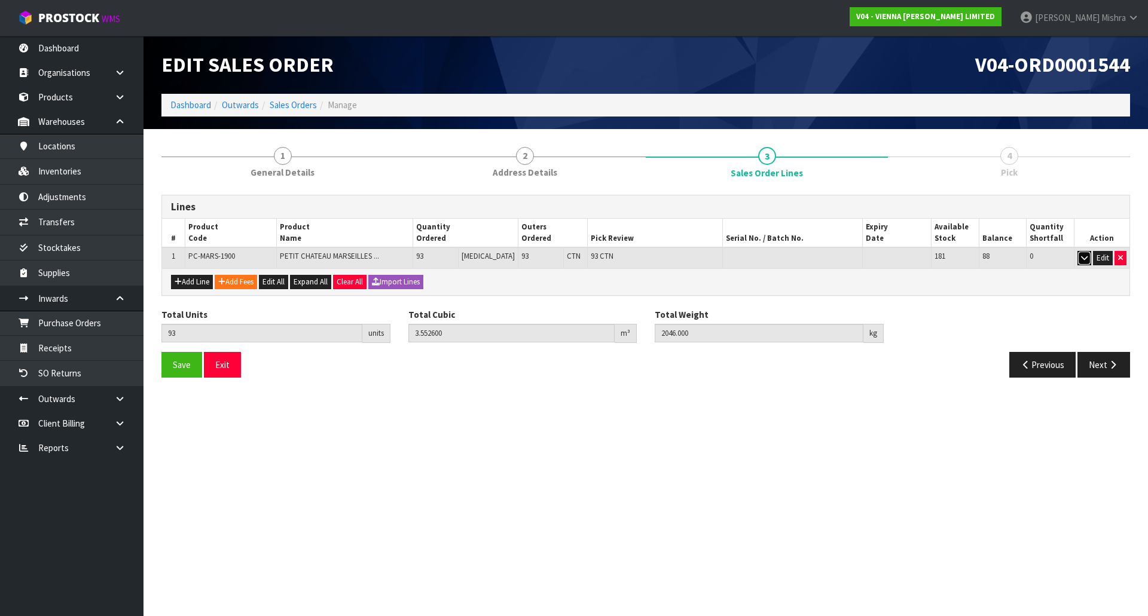
click at [1083, 256] on icon "button" at bounding box center [1084, 258] width 7 height 8
